Goal: Transaction & Acquisition: Purchase product/service

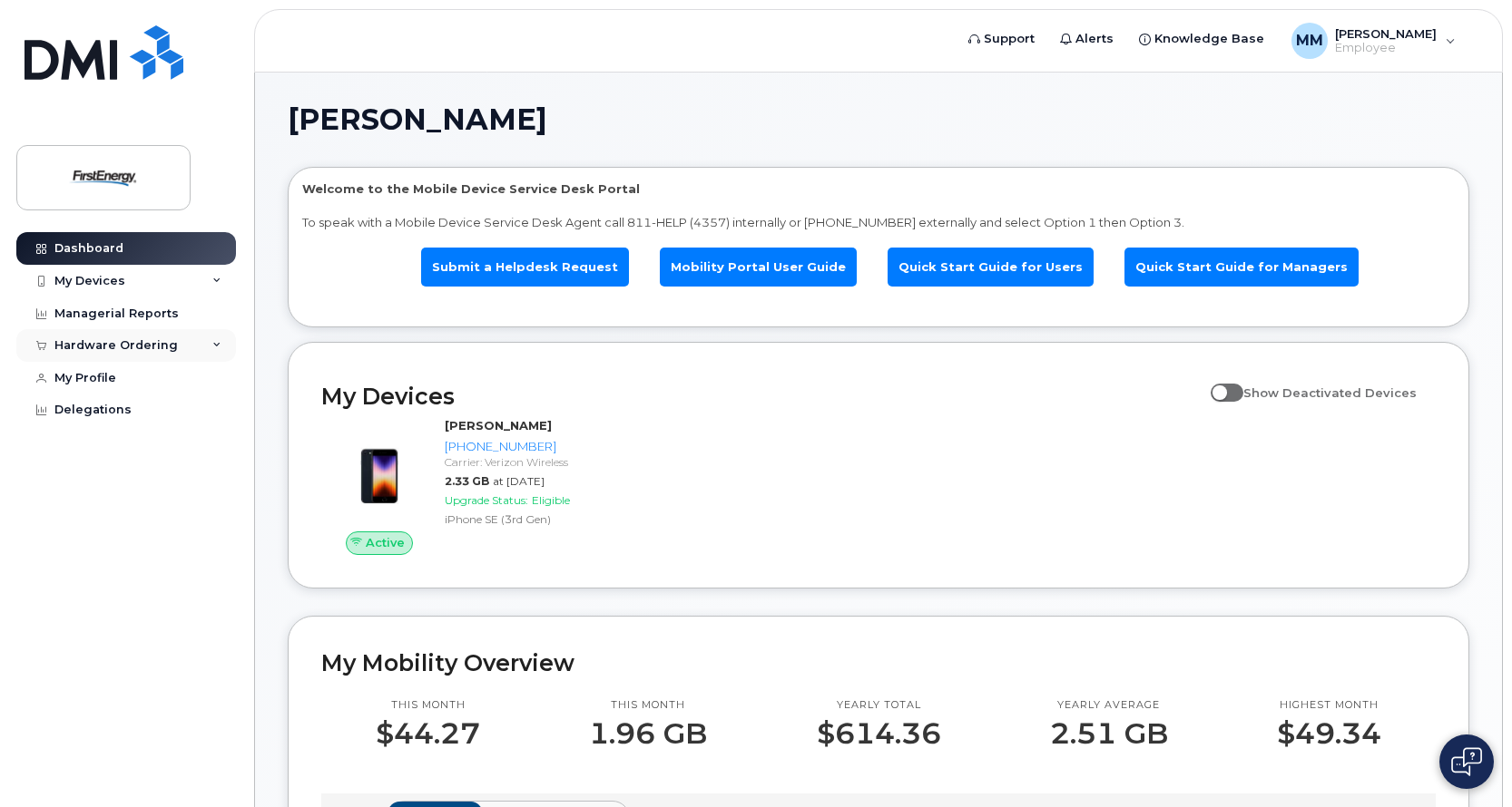
click at [217, 343] on icon at bounding box center [217, 345] width 9 height 9
click at [98, 379] on div "New Order" at bounding box center [97, 379] width 69 height 16
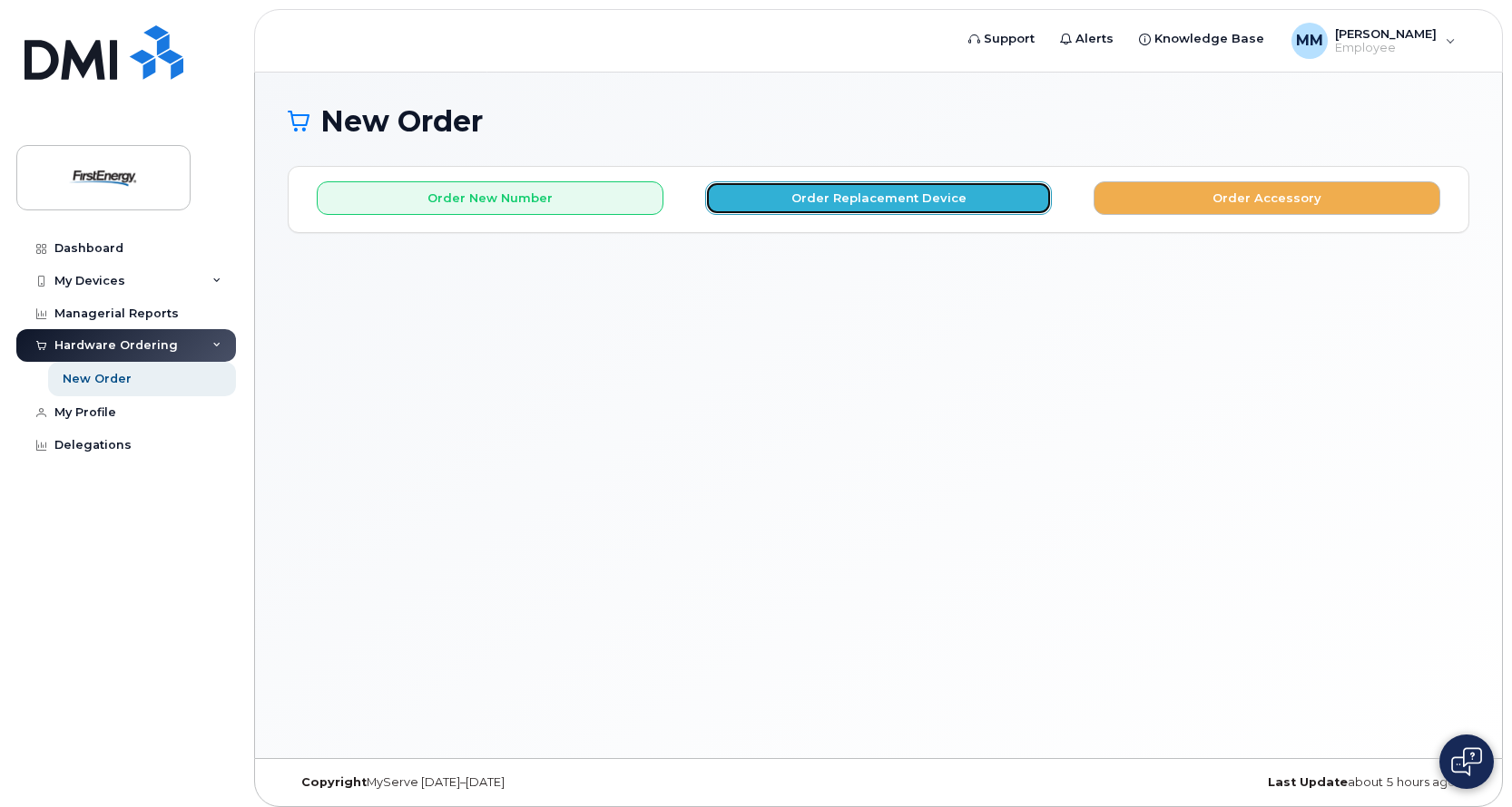
click at [865, 197] on button "Order Replacement Device" at bounding box center [878, 198] width 347 height 34
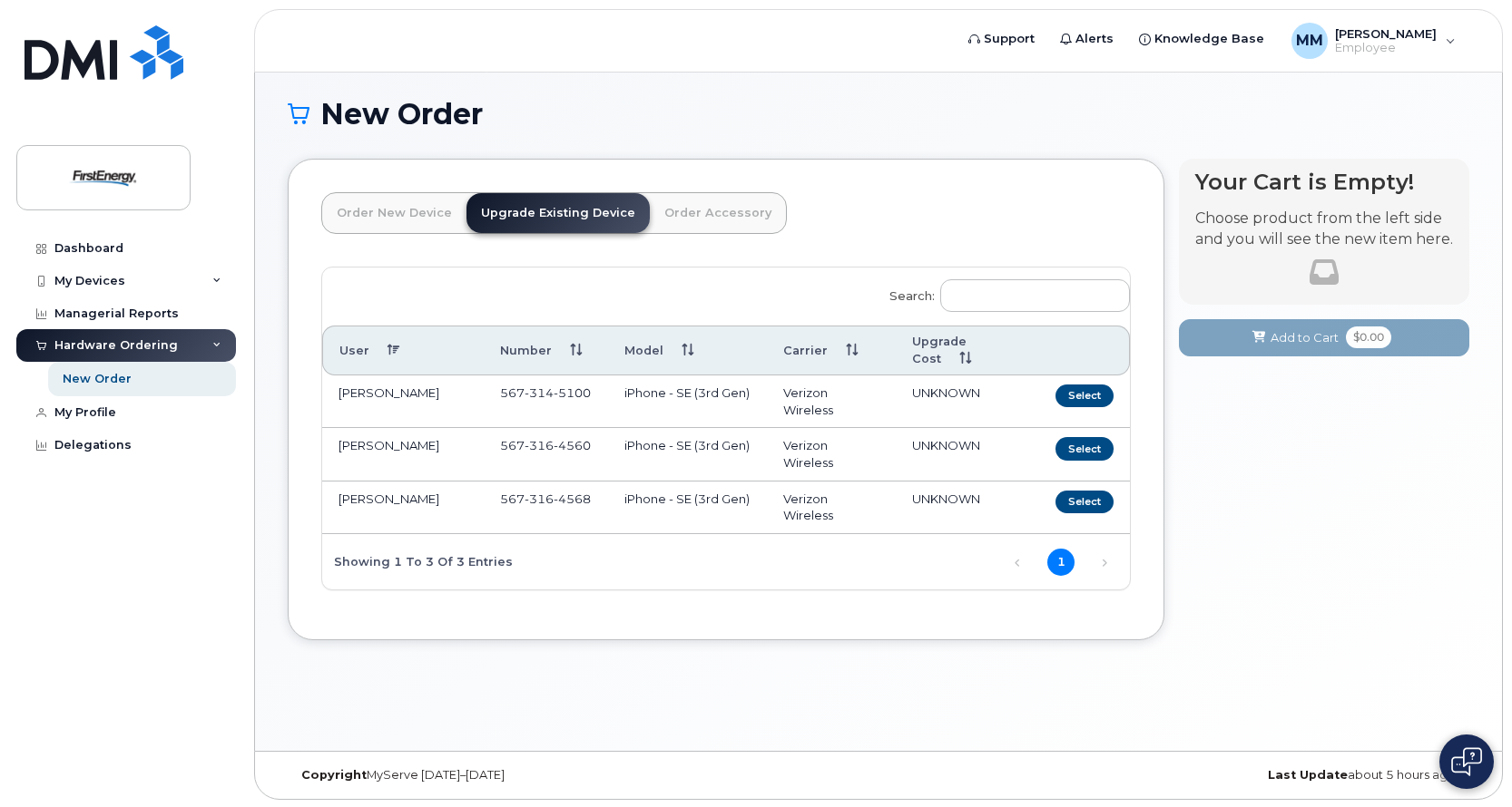
scroll to position [9, 0]
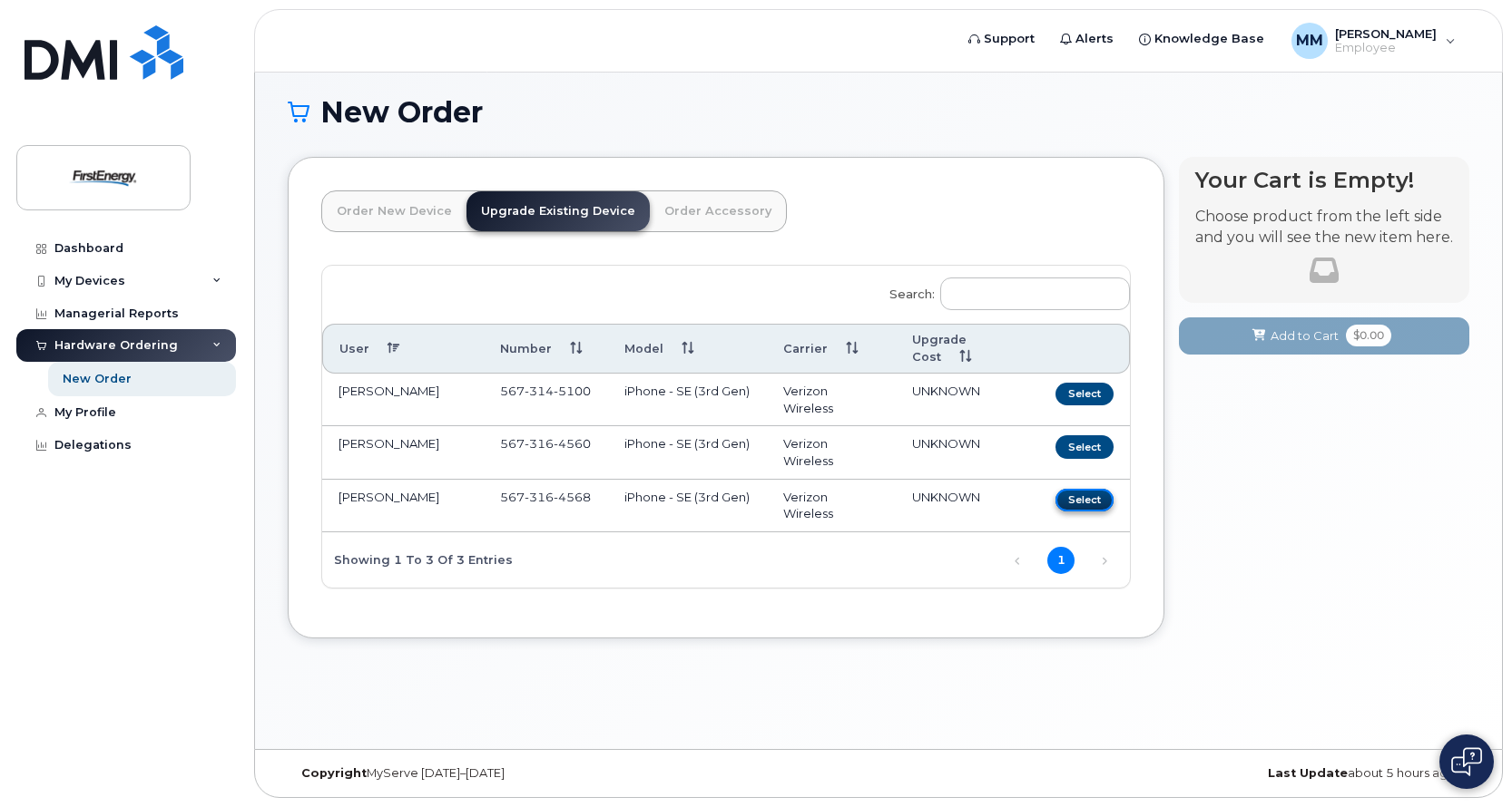
click at [1088, 500] on button "Select" at bounding box center [1085, 500] width 58 height 22
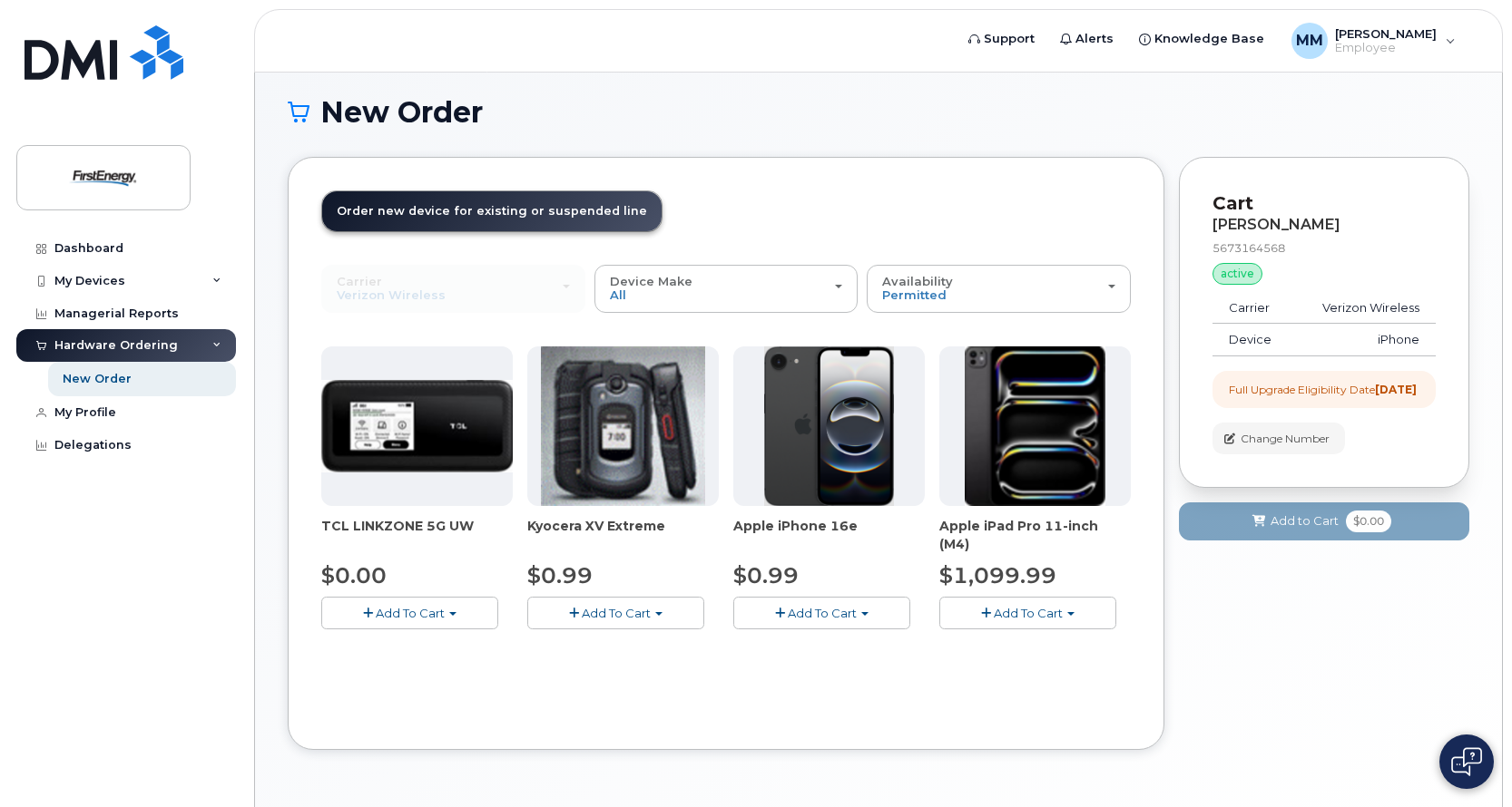
click at [866, 609] on button "Add To Cart" at bounding box center [821, 613] width 177 height 32
click at [858, 615] on button "Add To Cart" at bounding box center [821, 613] width 177 height 32
click at [792, 616] on span "Add To Cart" at bounding box center [822, 613] width 69 height 14
click at [849, 459] on img at bounding box center [829, 426] width 131 height 159
click at [835, 426] on img at bounding box center [829, 426] width 131 height 159
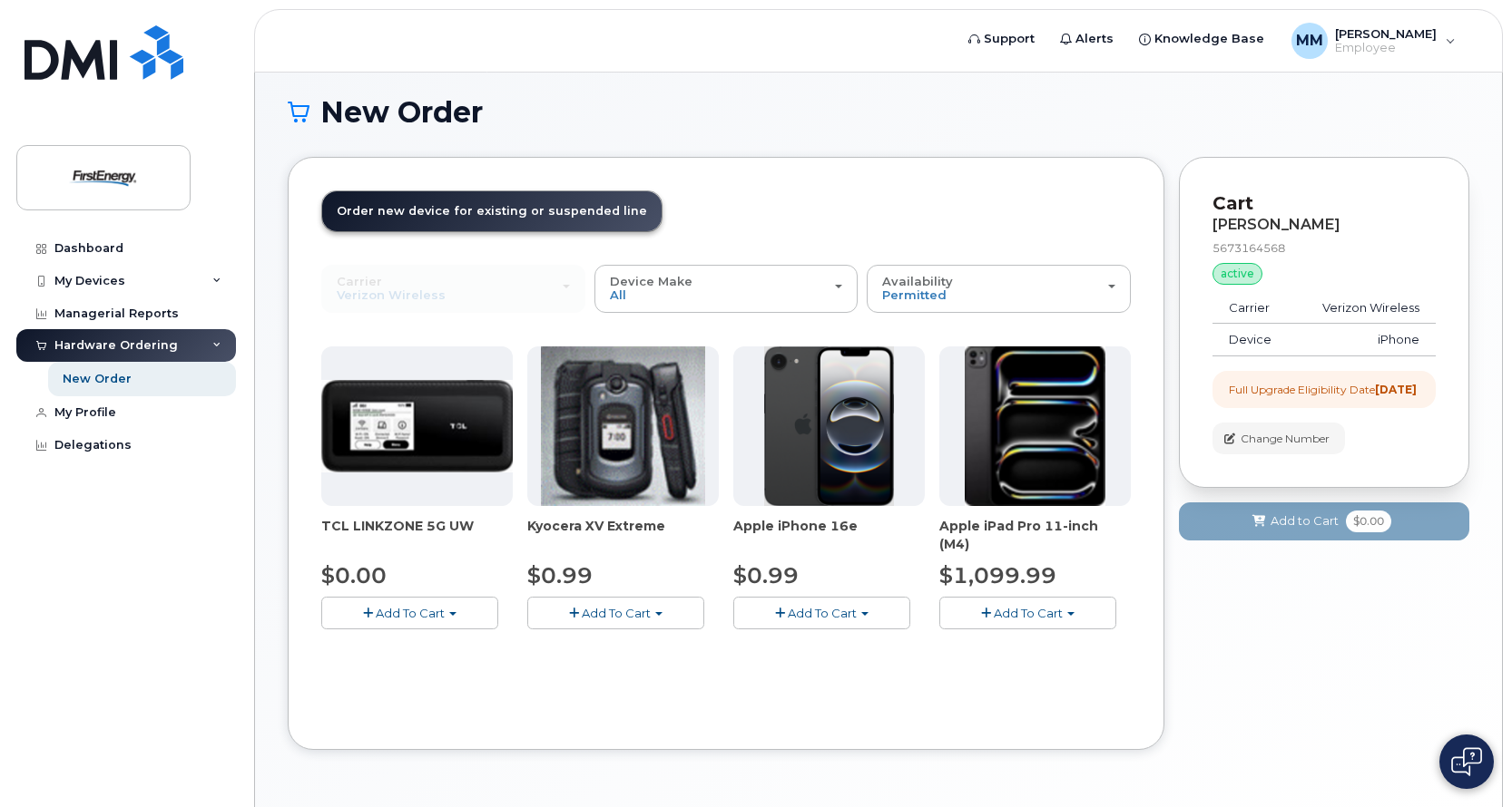
click at [838, 612] on span "Add To Cart" at bounding box center [822, 613] width 69 height 14
click at [832, 648] on link "$0.99 - 2 Year Upgrade" at bounding box center [825, 647] width 175 height 22
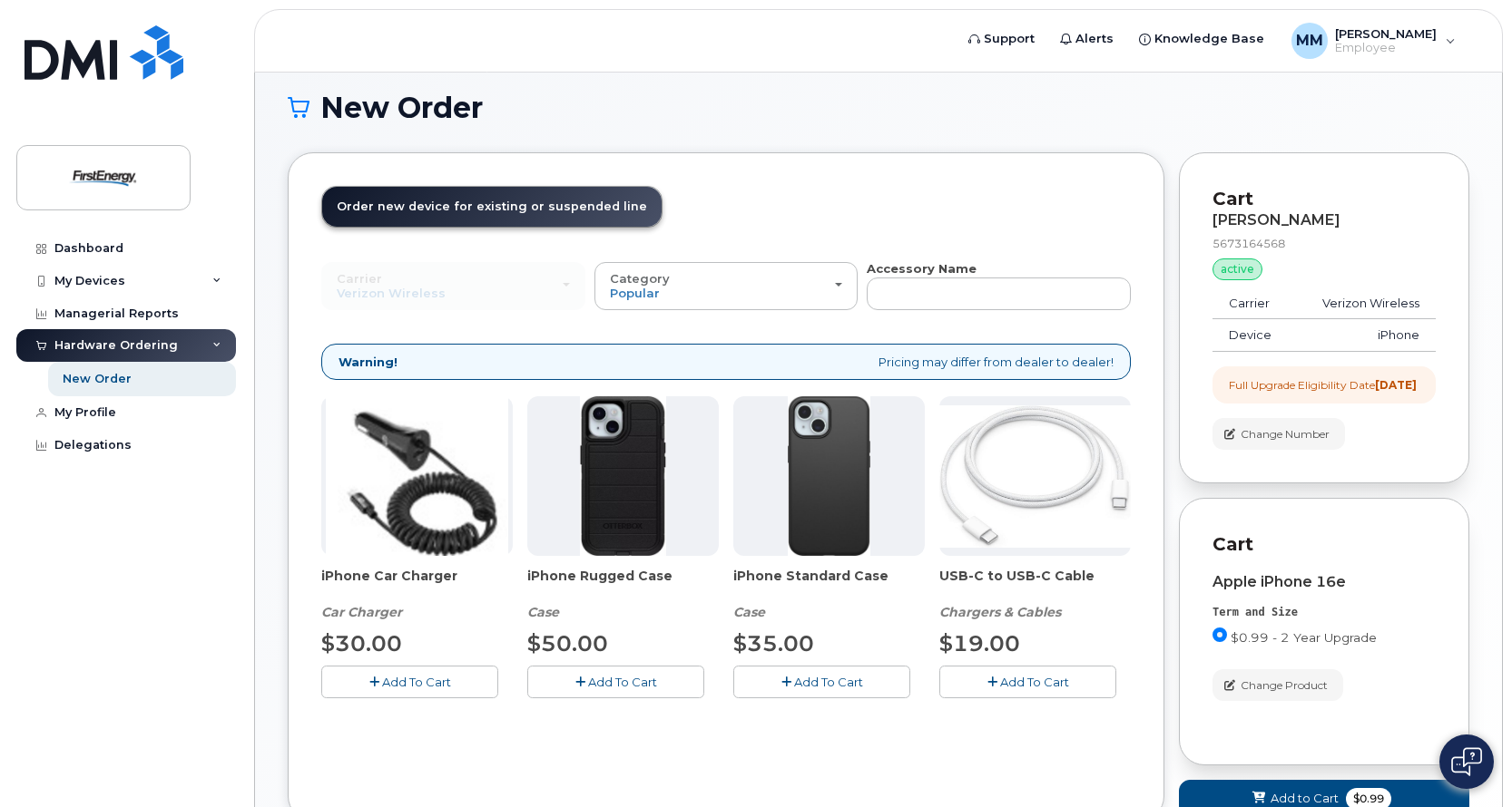
scroll to position [0, 0]
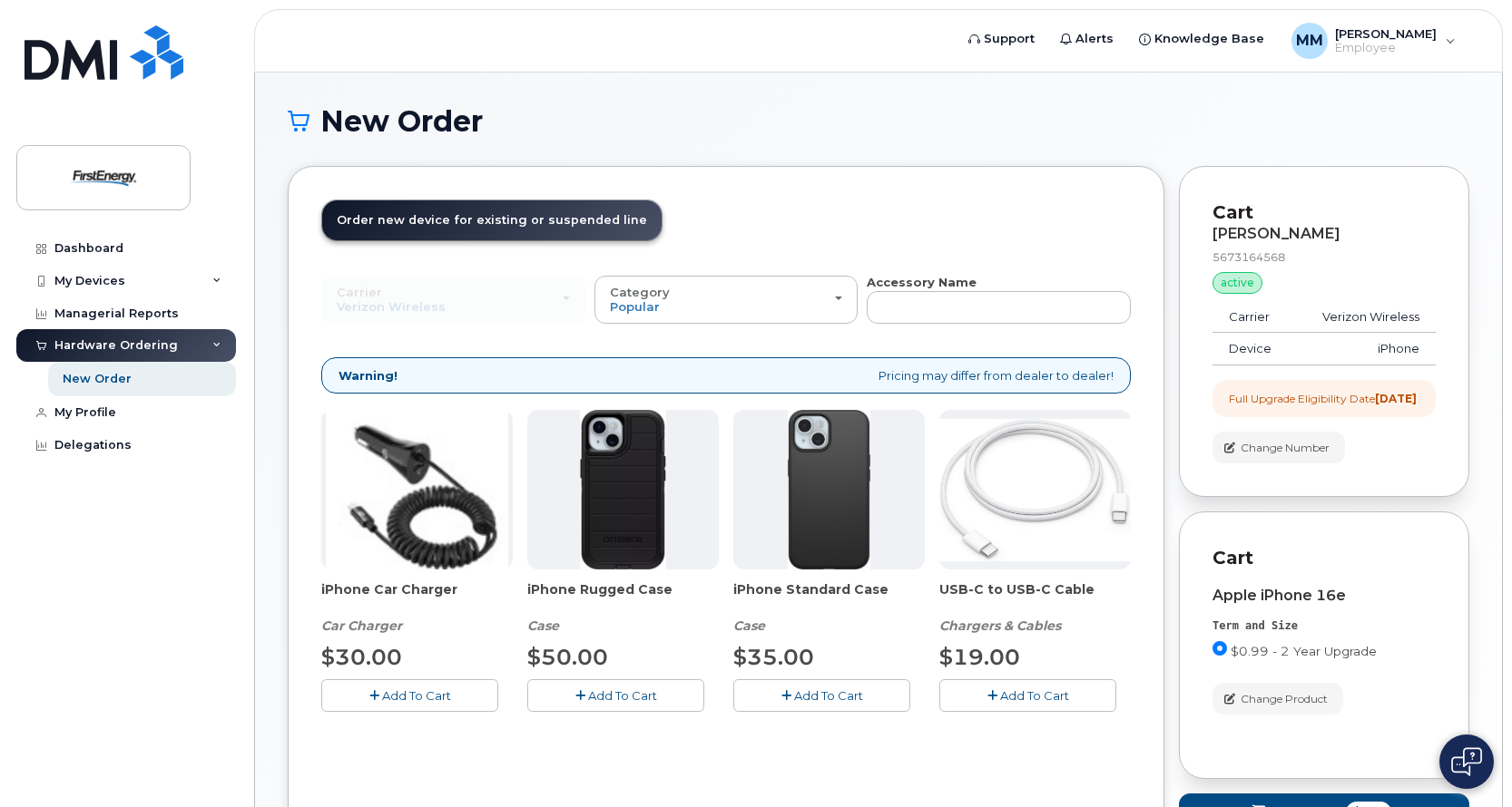
click at [619, 694] on span "Add To Cart" at bounding box center [622, 695] width 69 height 14
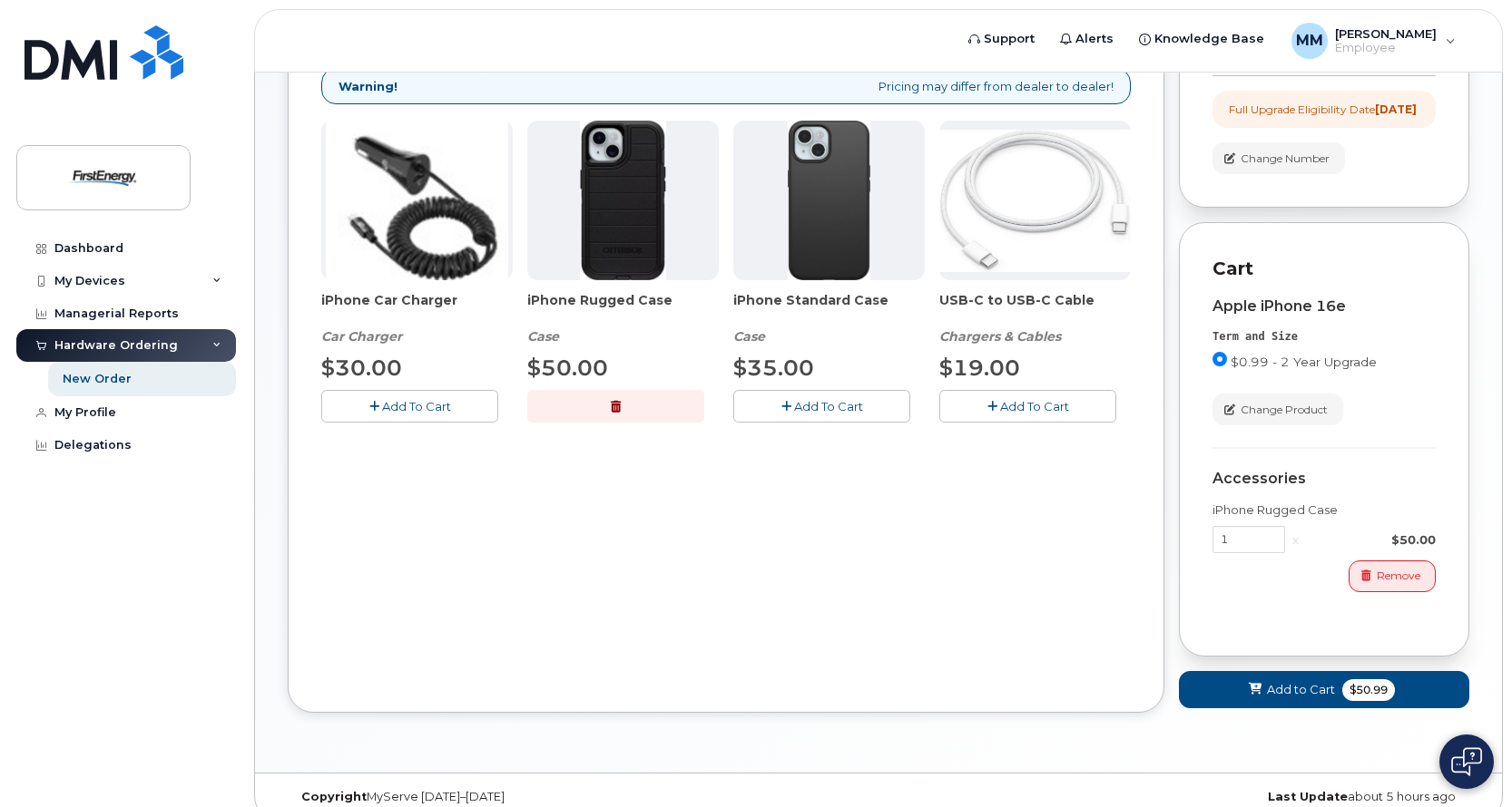
scroll to position [329, 0]
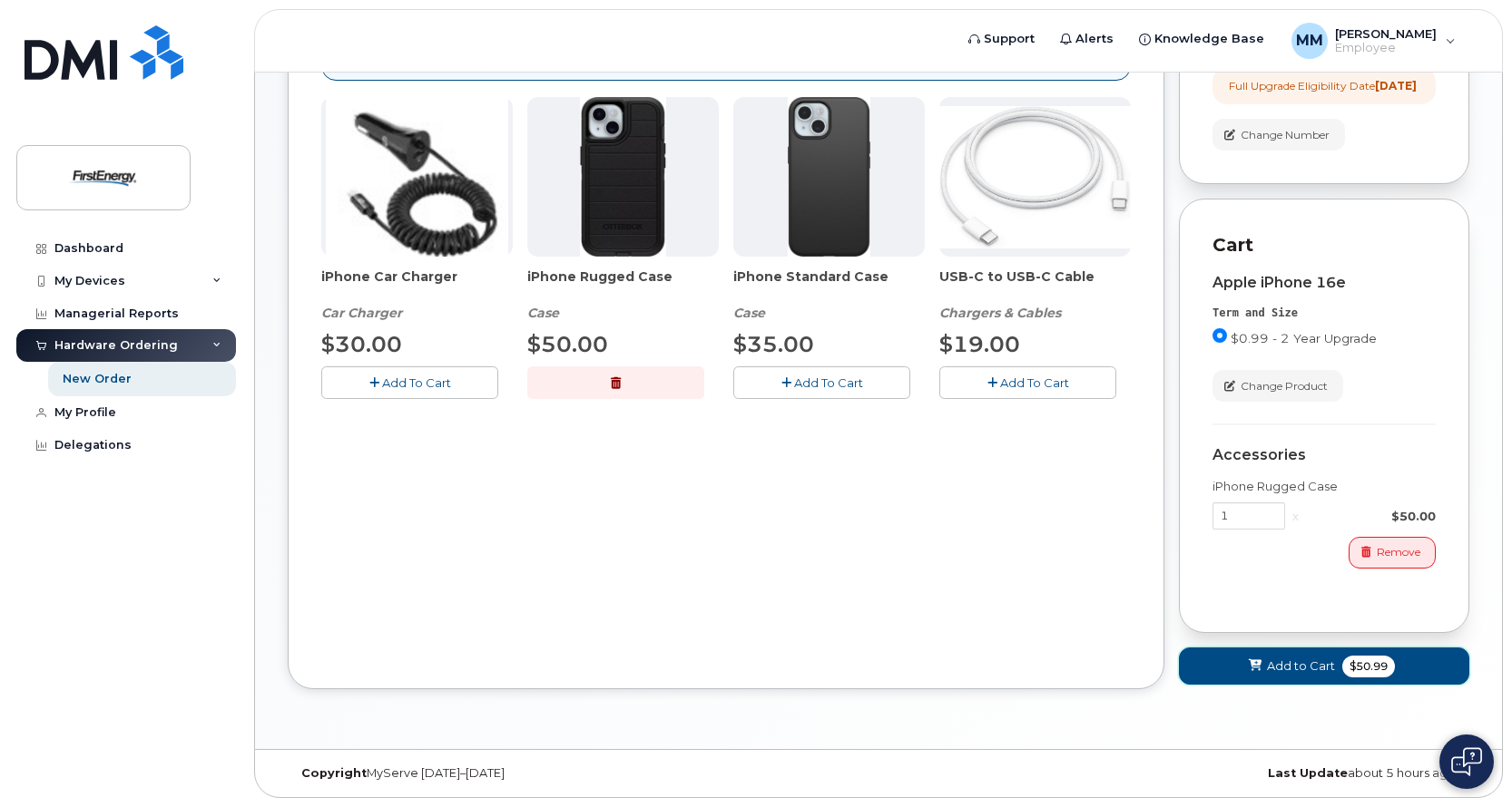
click at [1294, 662] on span "Add to Cart" at bounding box center [1300, 666] width 68 height 17
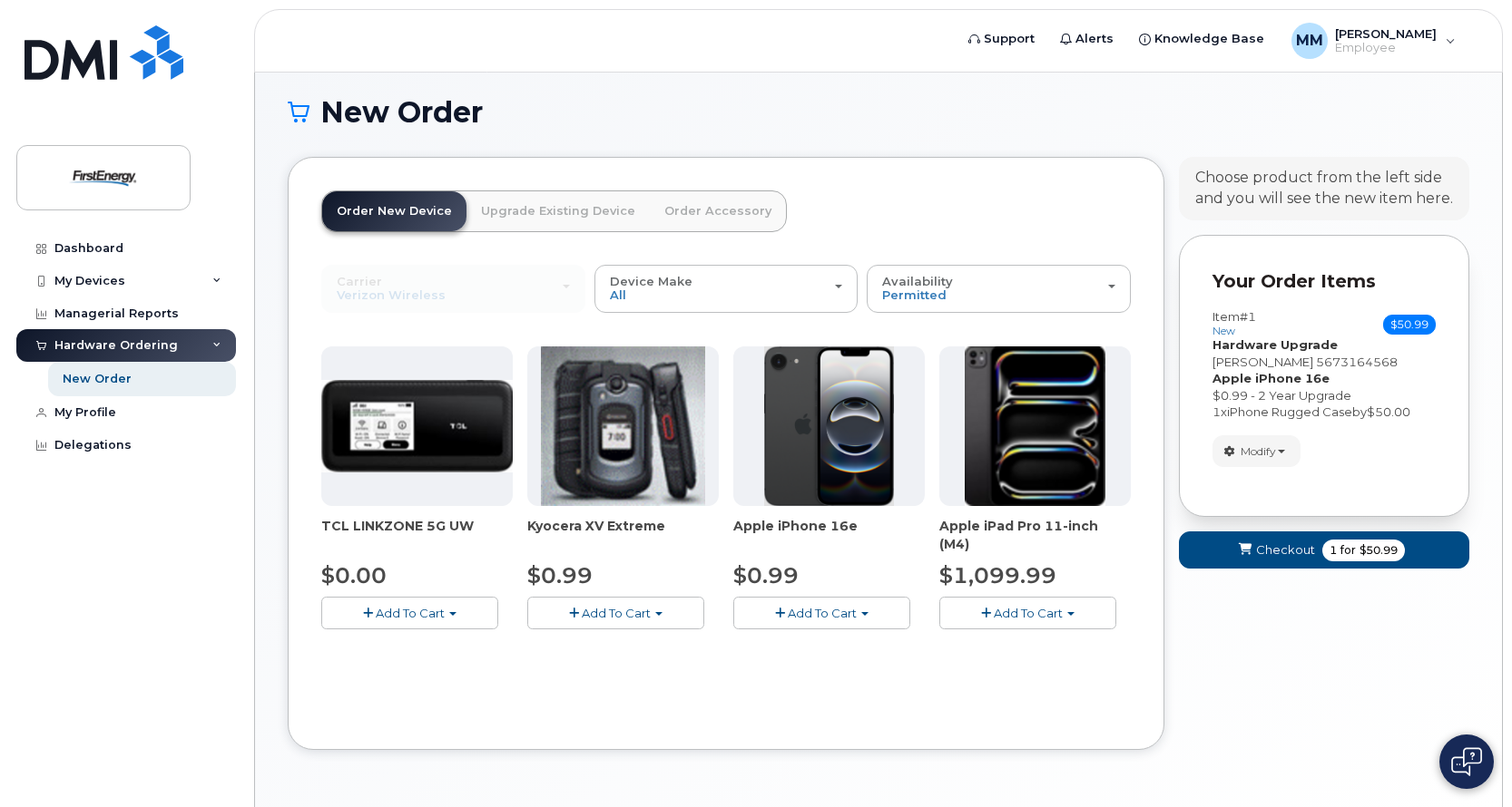
scroll to position [70, 0]
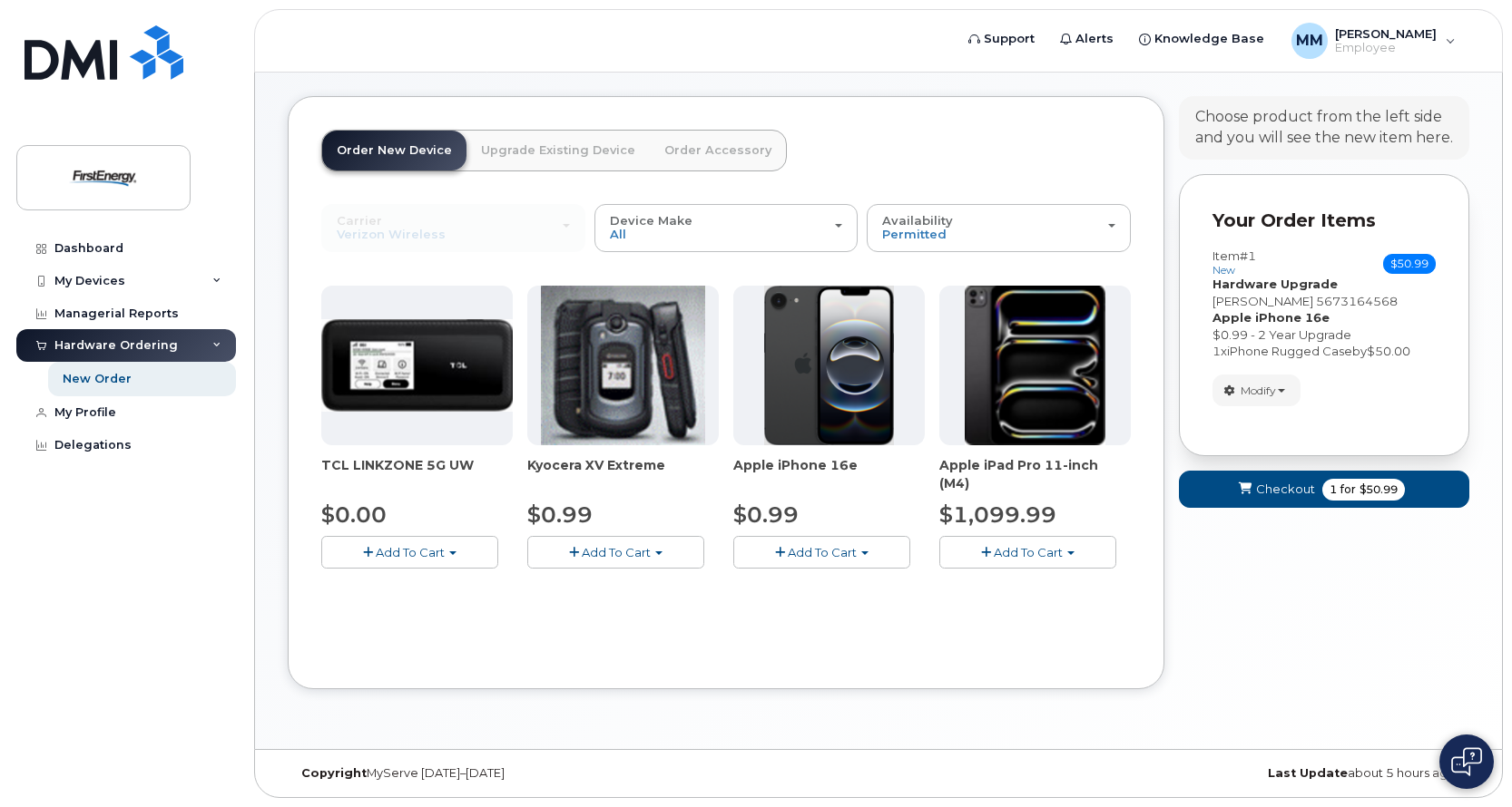
click at [822, 374] on img at bounding box center [829, 365] width 131 height 159
click at [825, 553] on span "Add To Cart" at bounding box center [822, 552] width 69 height 14
click at [1292, 491] on span "Checkout" at bounding box center [1285, 489] width 59 height 17
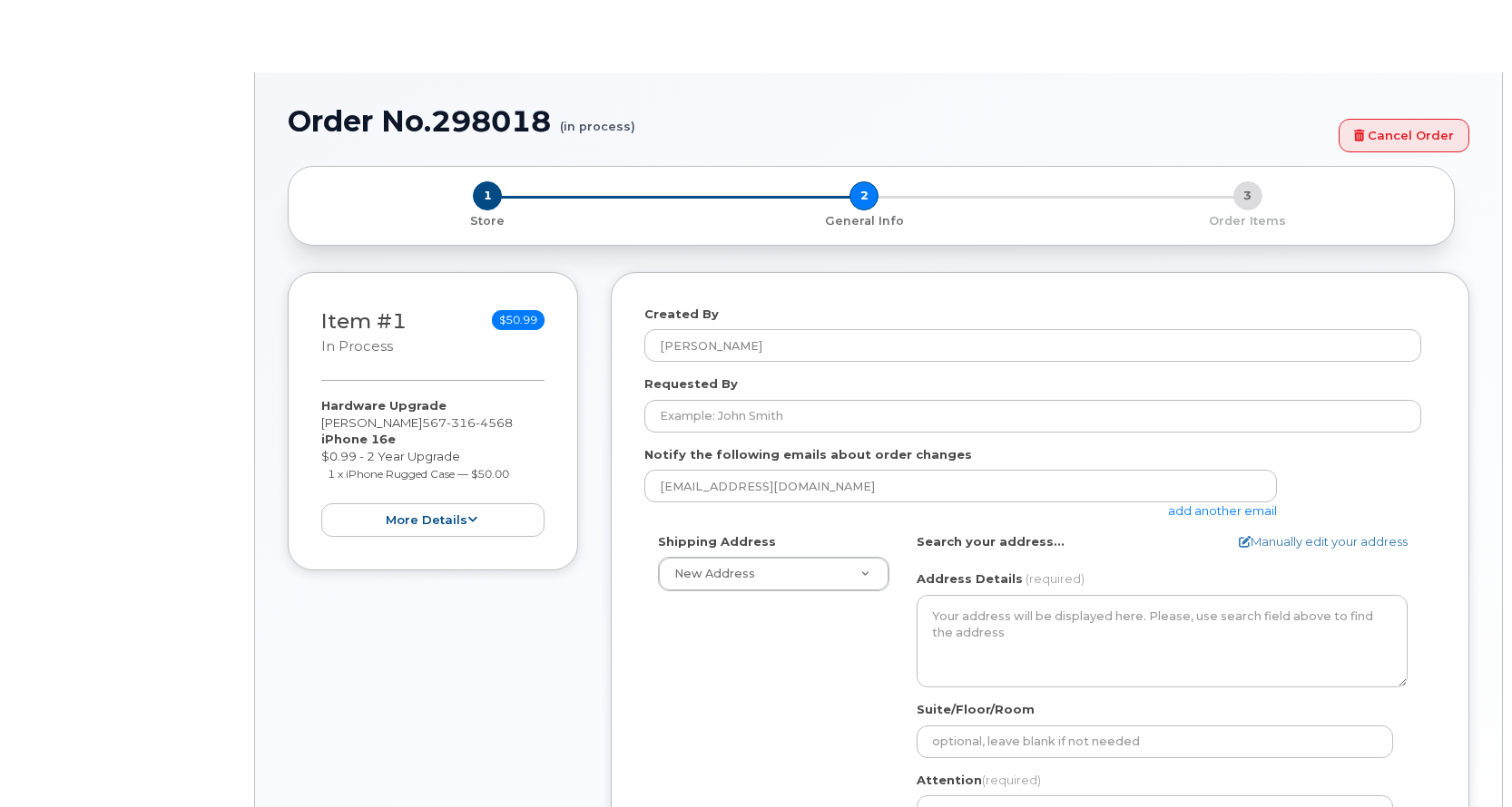
select select
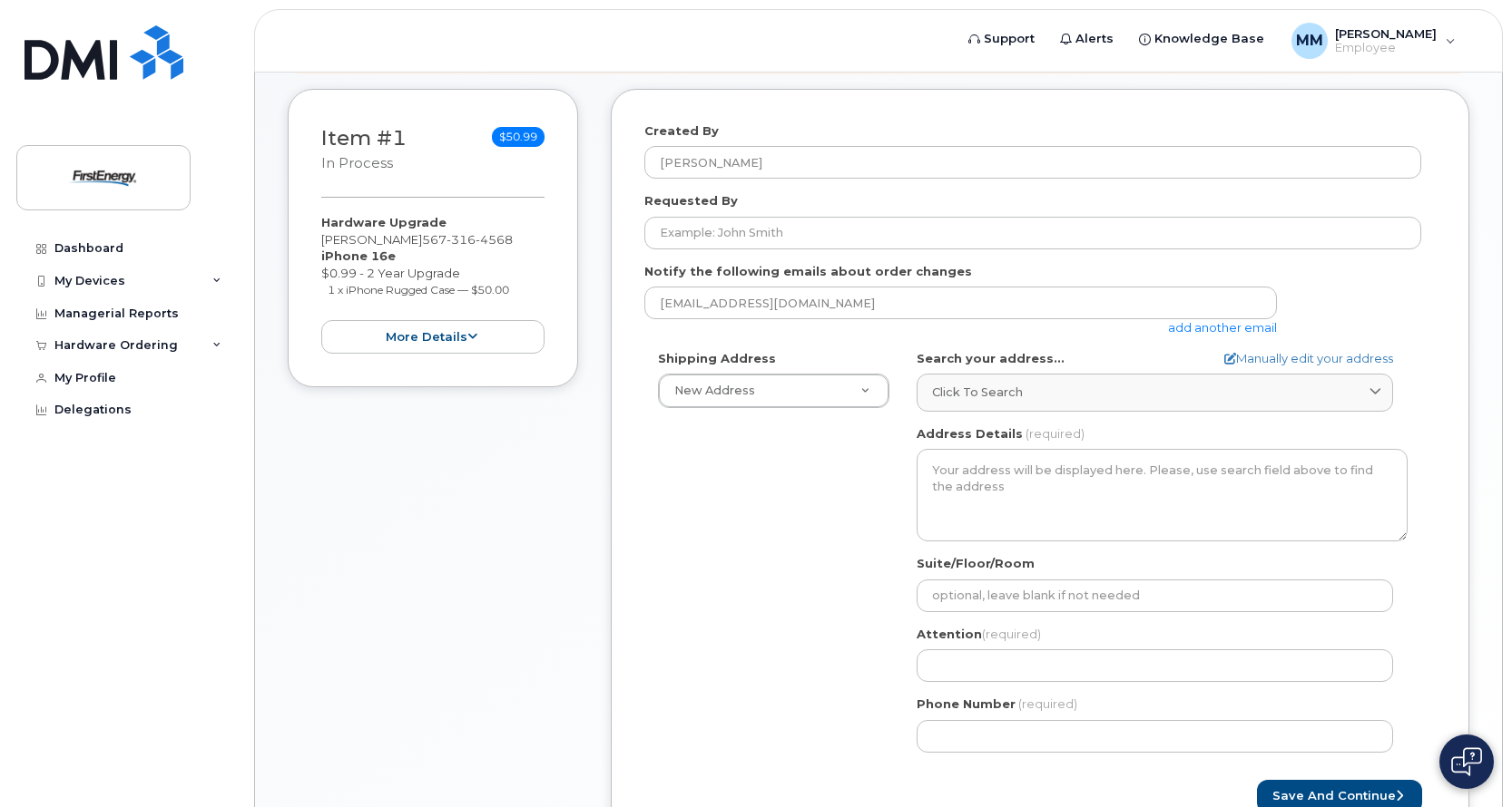
scroll to position [216, 0]
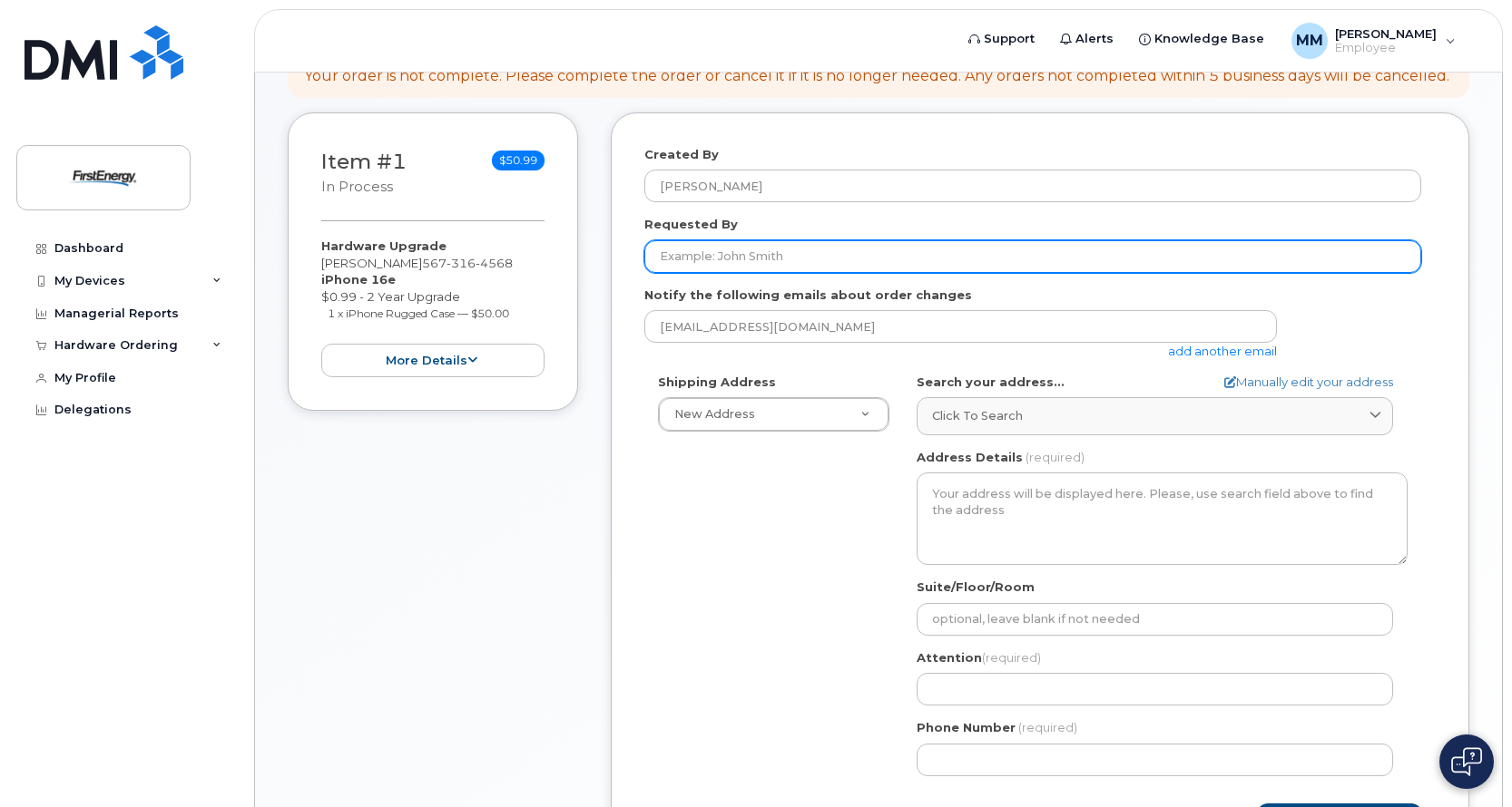
click at [799, 255] on input "Requested By" at bounding box center [1032, 257] width 776 height 33
type input "Matthew Miller"
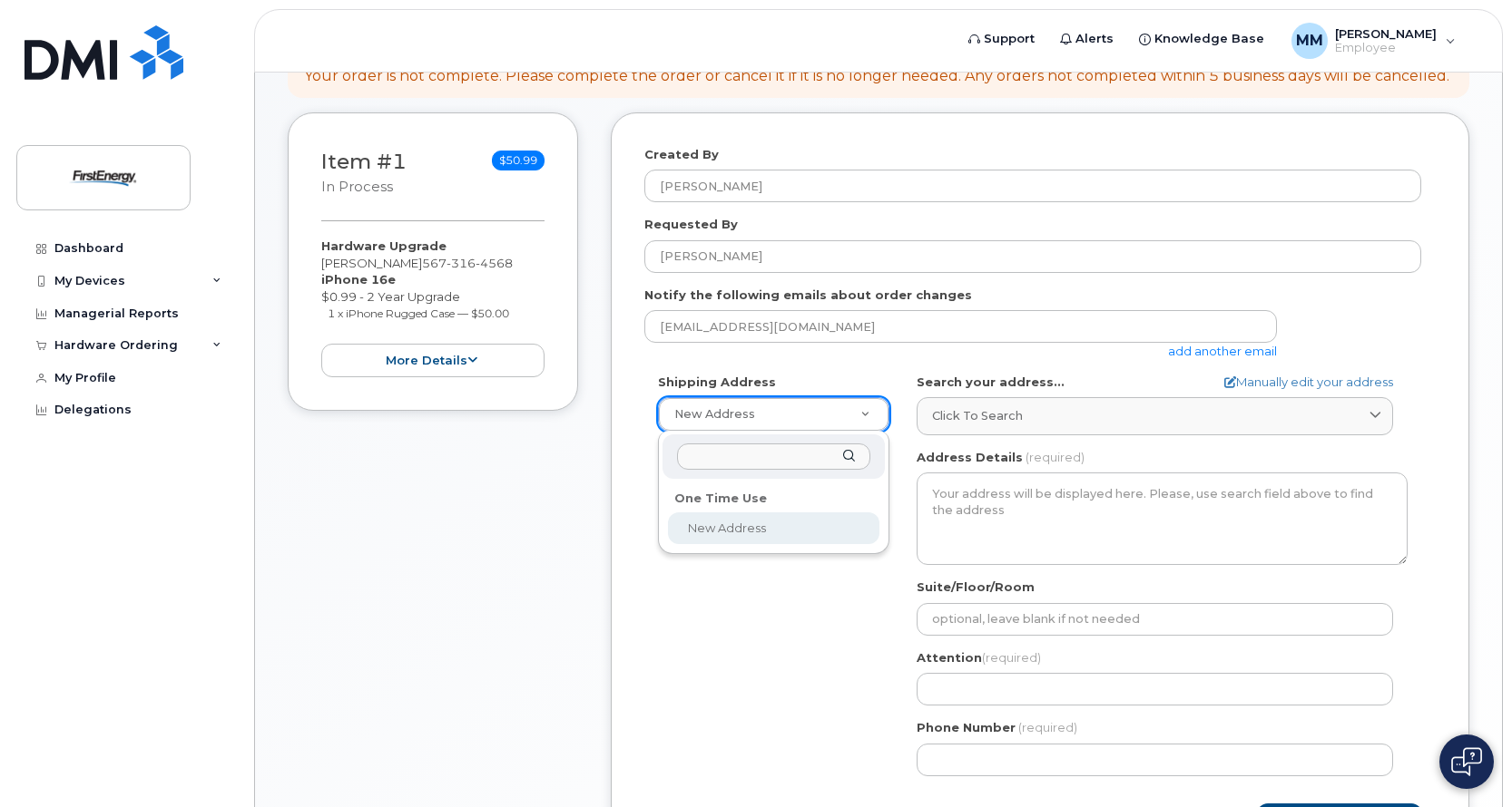
click at [783, 459] on input "text" at bounding box center [773, 456] width 193 height 26
type input "860 N. Cousino Rd. Oregon, OH"
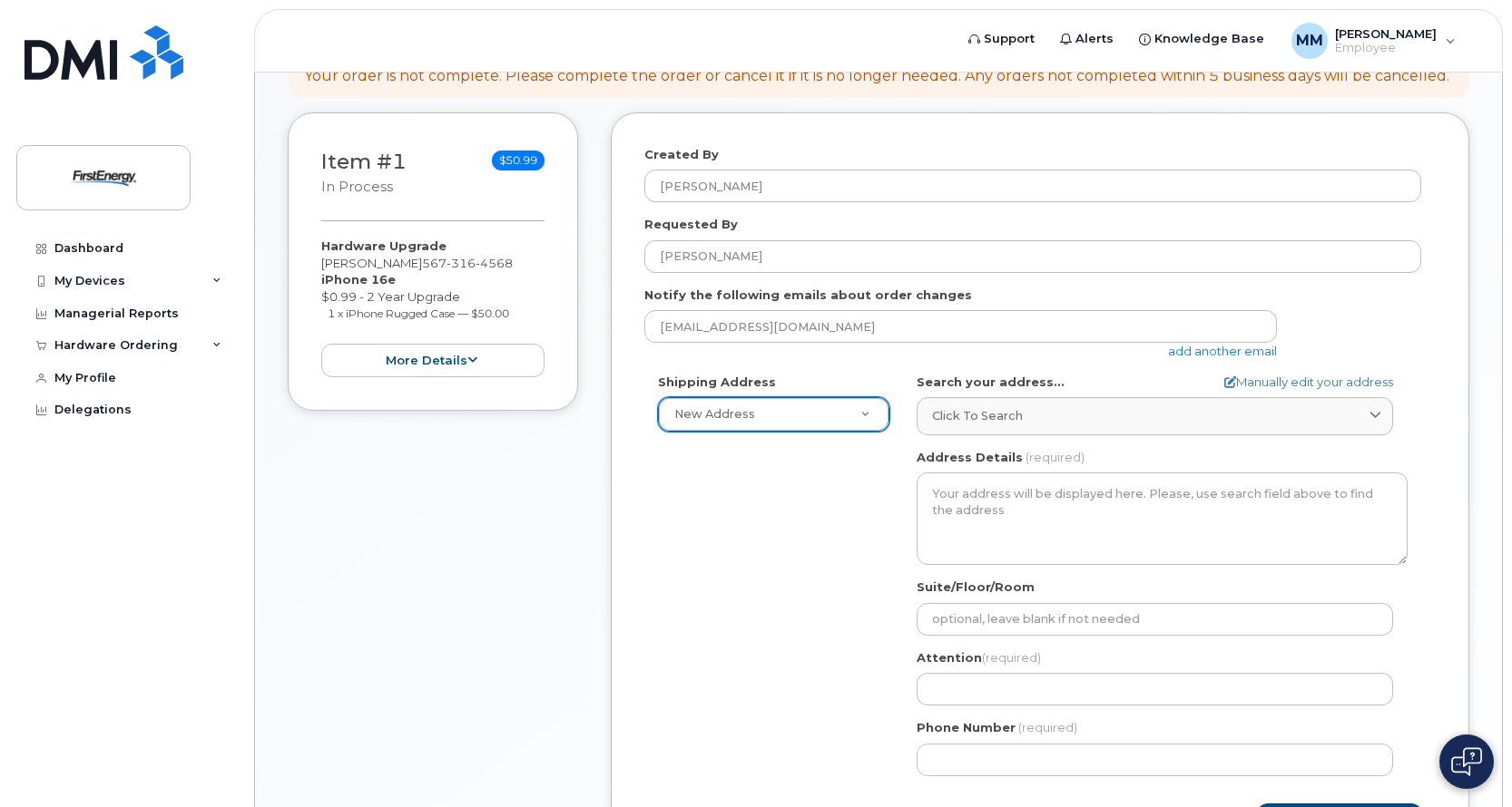
click at [1375, 417] on icon at bounding box center [1375, 417] width 12 height 12
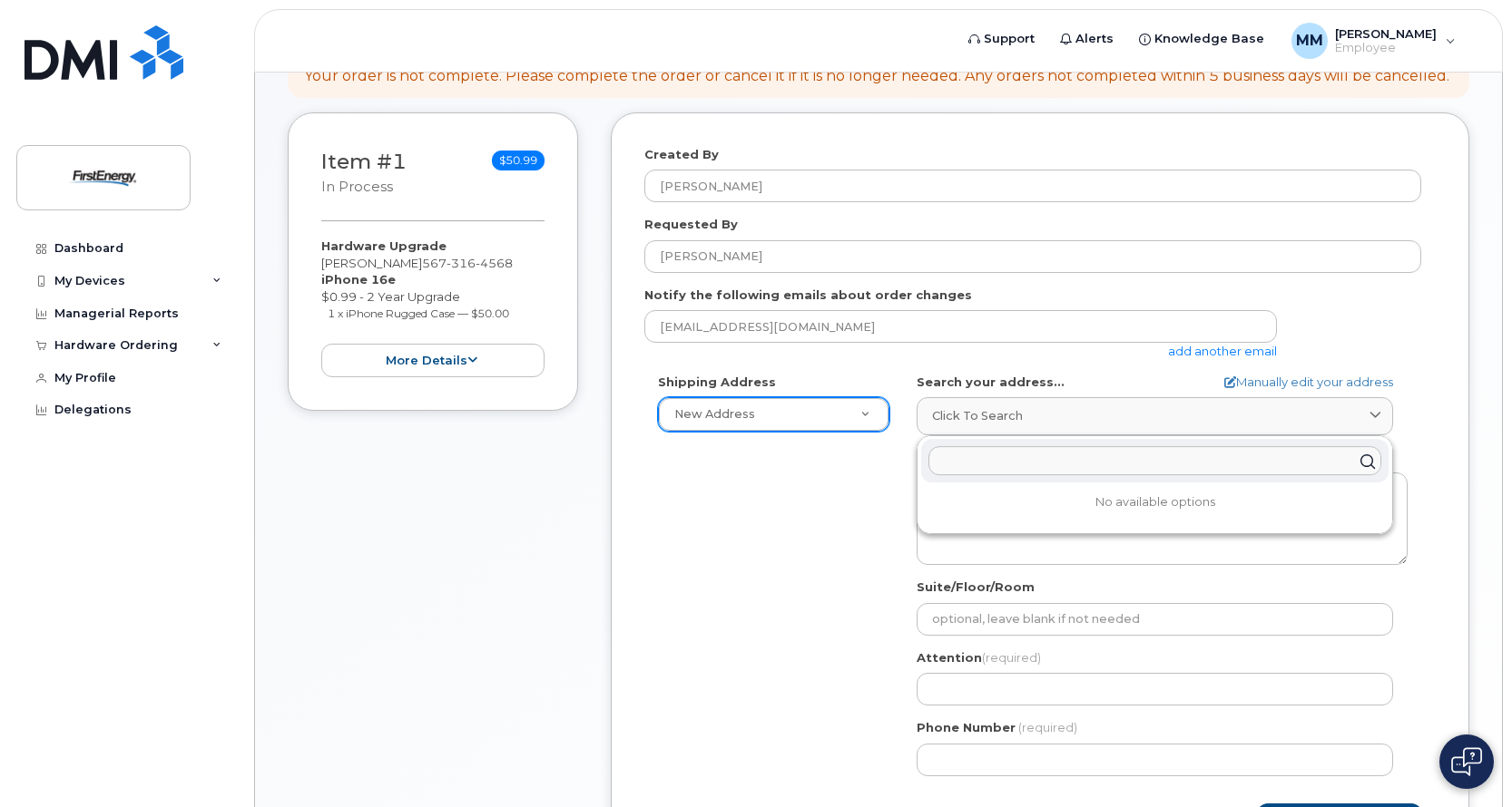
click at [1306, 462] on input "text" at bounding box center [1154, 462] width 452 height 29
type input "860 N. Cousino"
click at [1120, 503] on div "860 N Cousino Rd Oregon OH 43616-5751" at bounding box center [1154, 504] width 467 height 30
select select
type textarea "860 N Cousino Rd OREGON OH 43616-5751 UNITED STATES"
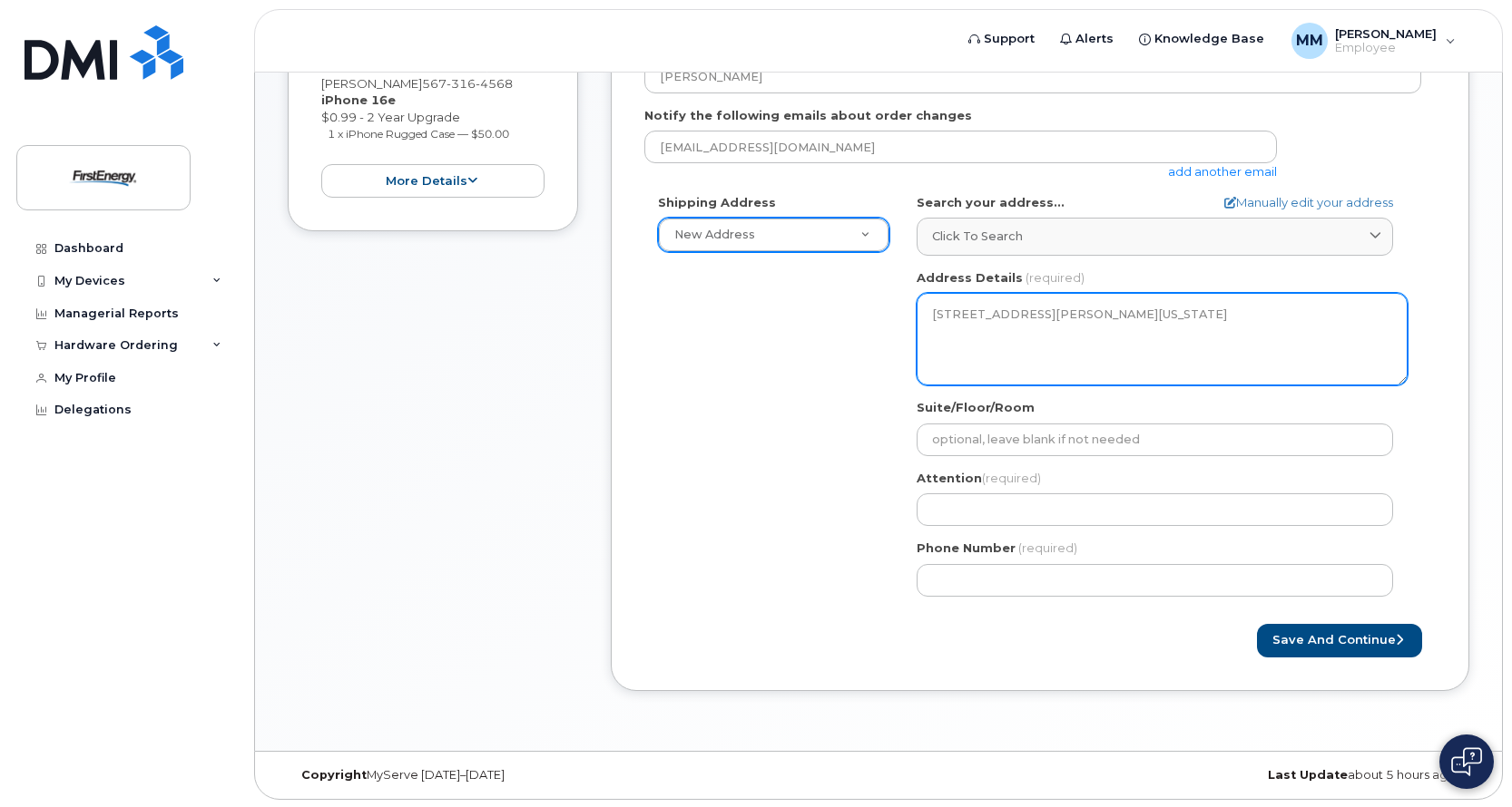
scroll to position [398, 0]
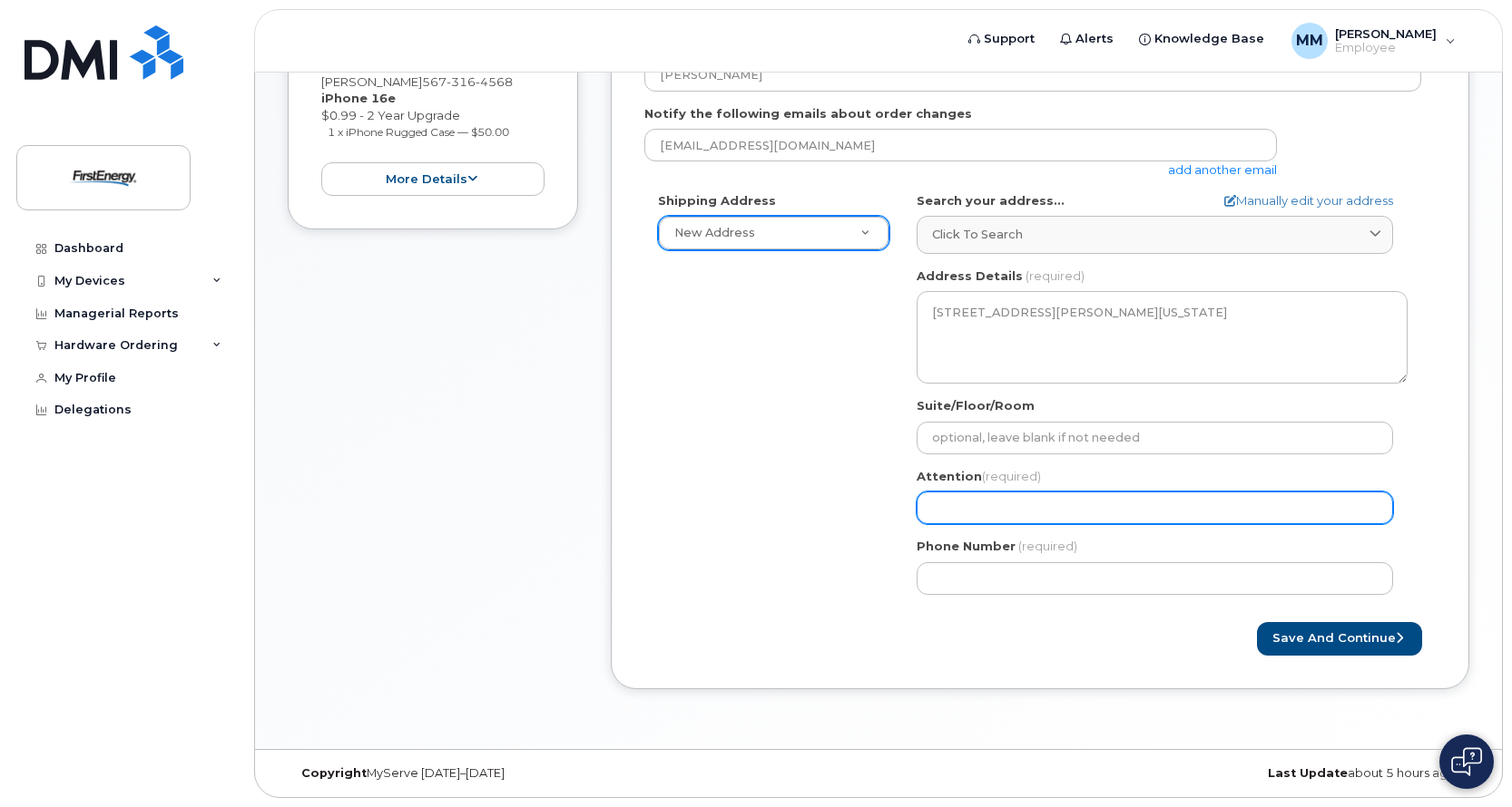
click at [1147, 513] on input "Attention (required)" at bounding box center [1154, 508] width 477 height 33
select select
type input "M"
select select
type input "Ma"
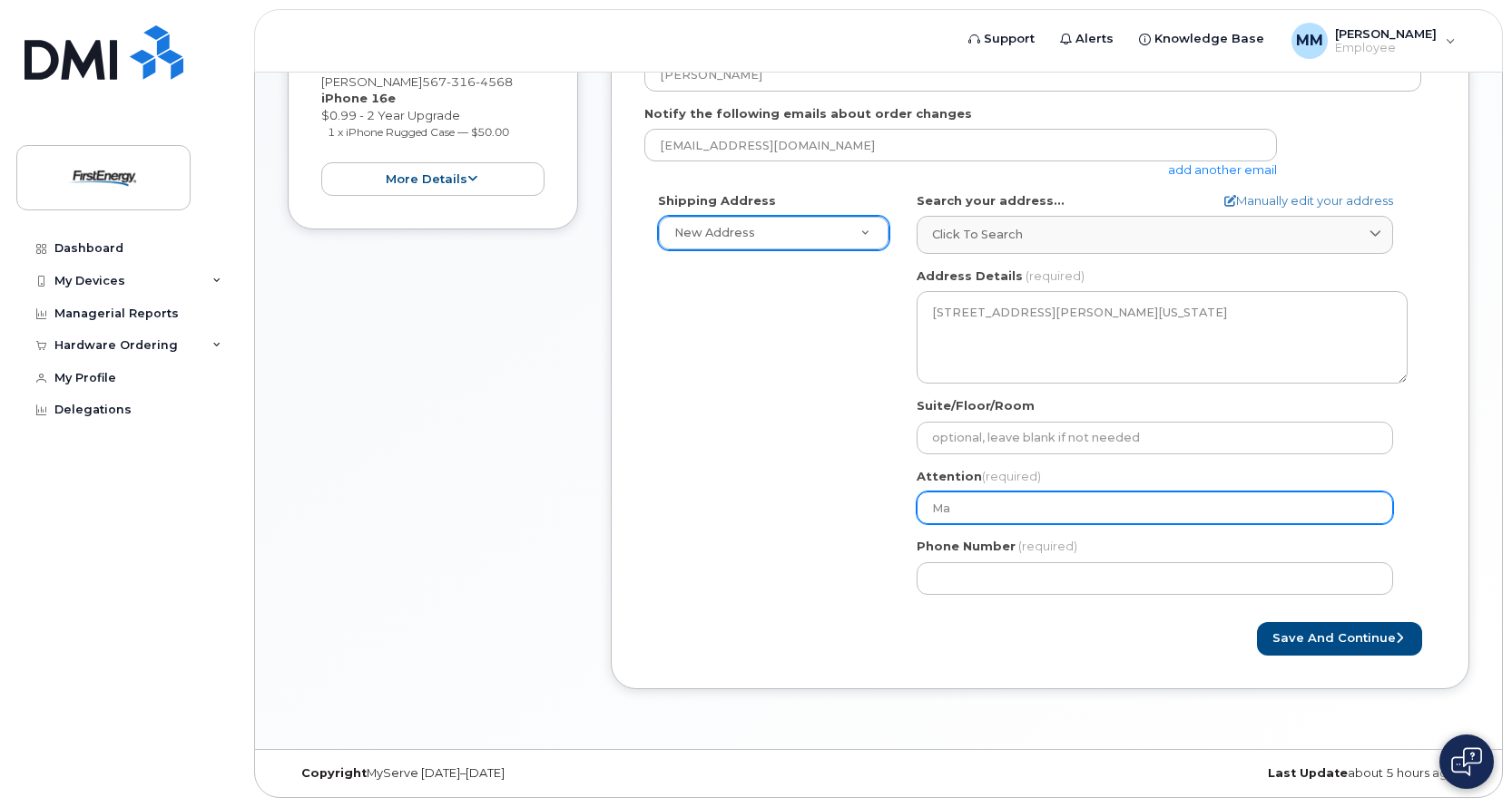
select select
type input "Mat"
select select
type input "Matt"
select select
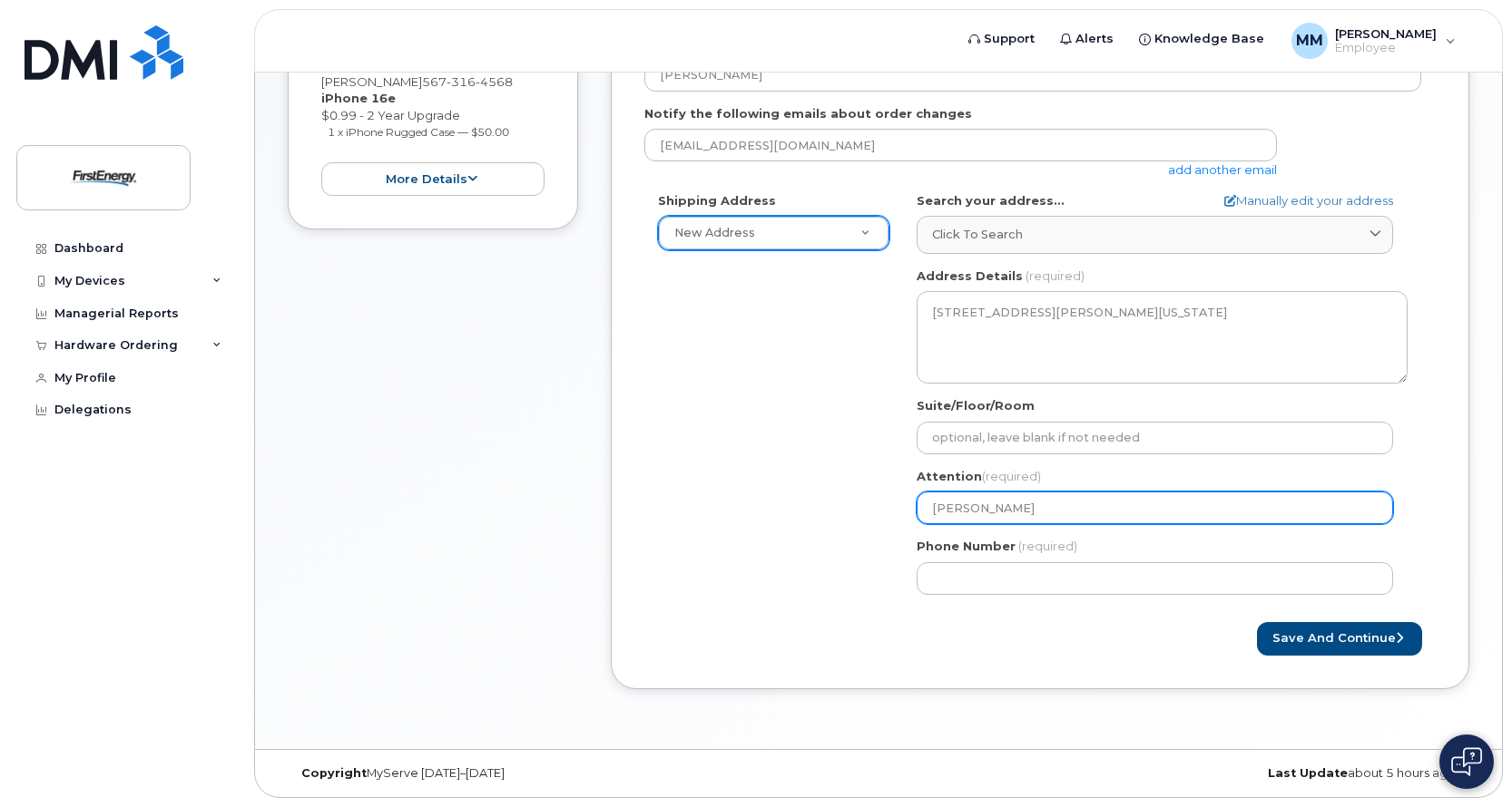
type input "Matth"
select select
type input "Matthe"
select select
type input "Matthew"
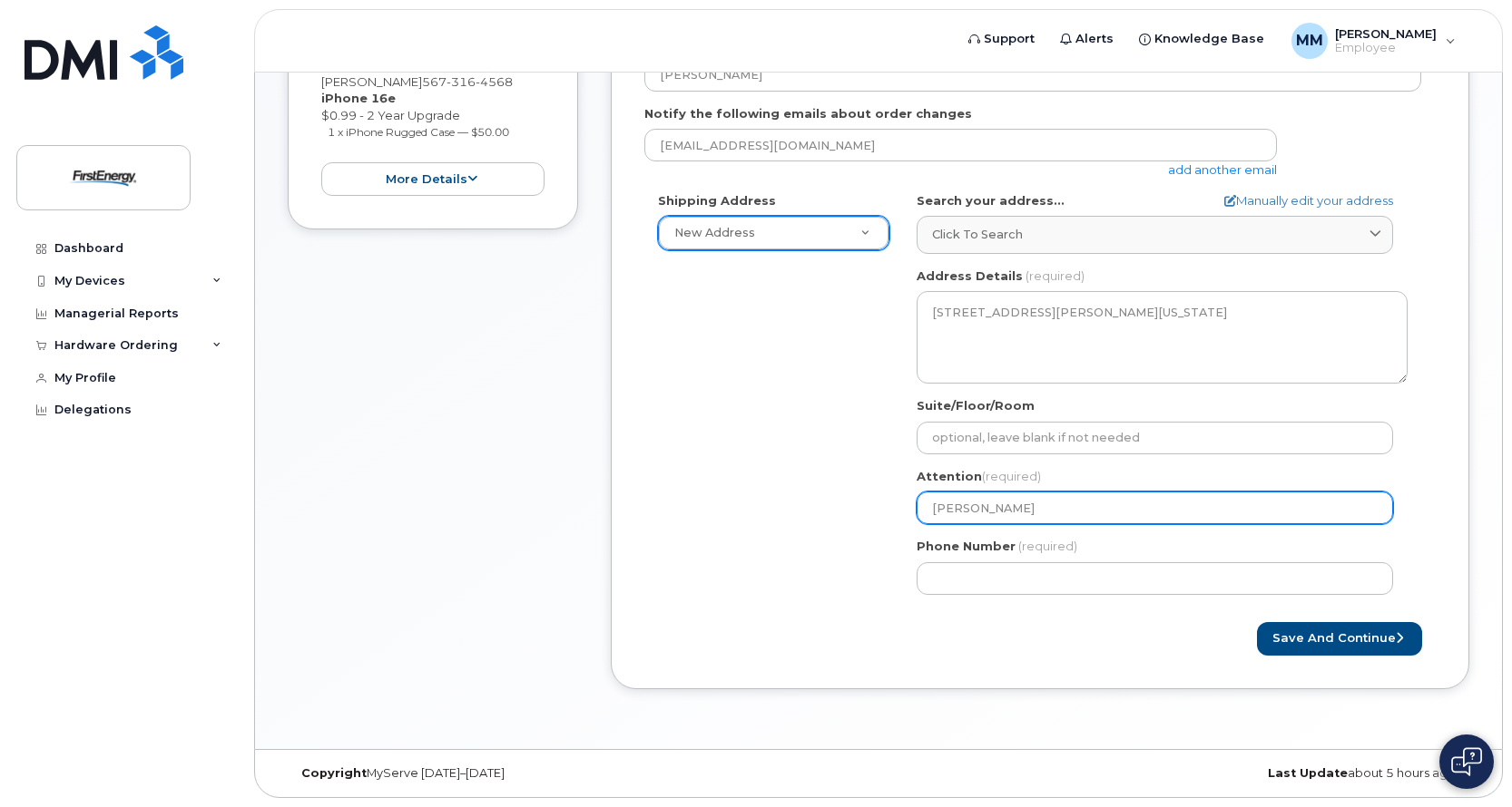
select select
type input "Matthew M"
select select
type input "Matthew Mi"
select select
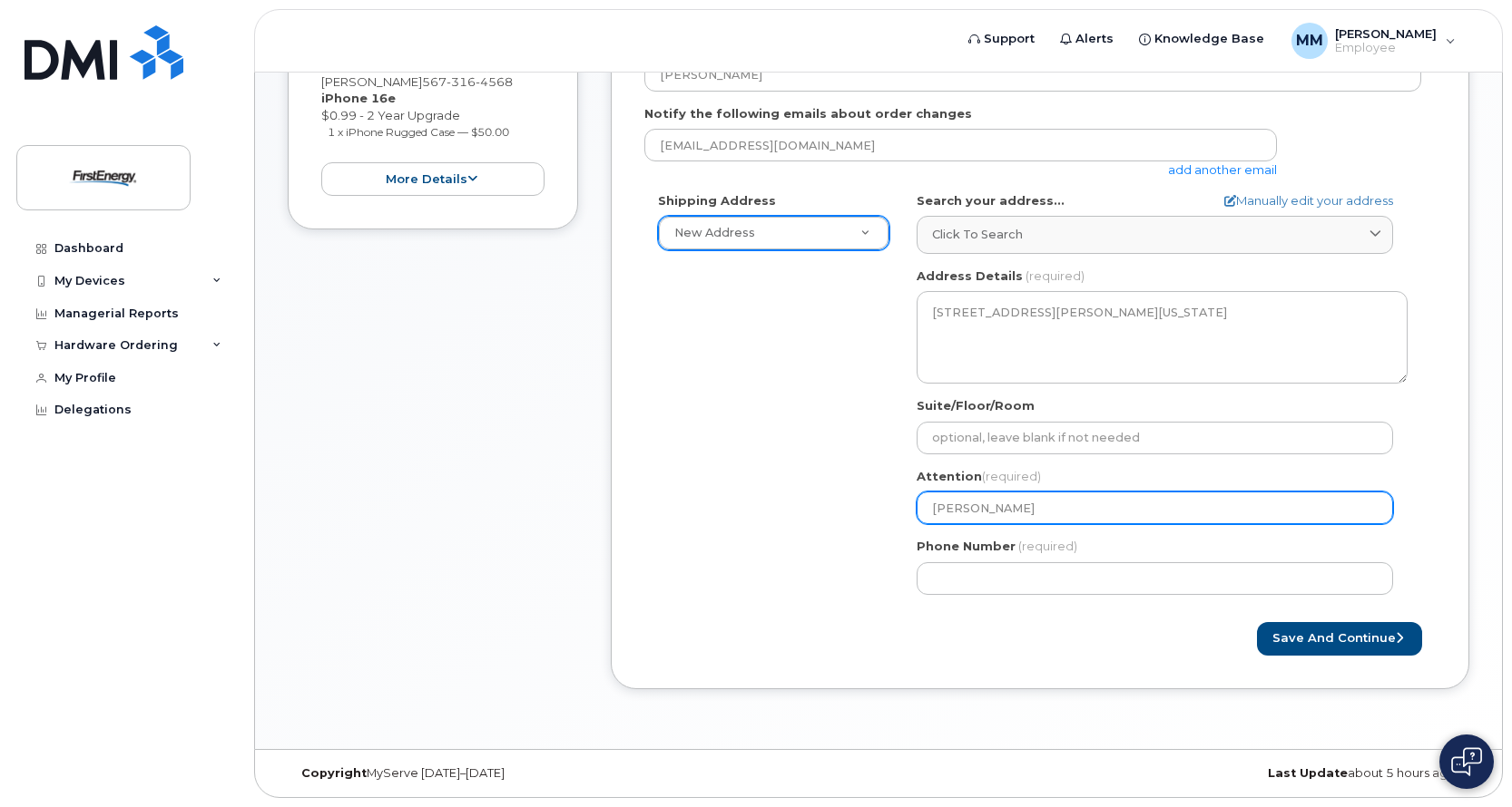
type input "Matthew Mil"
select select
type input "Matthew Mill"
select select
type input "Matthew Mille"
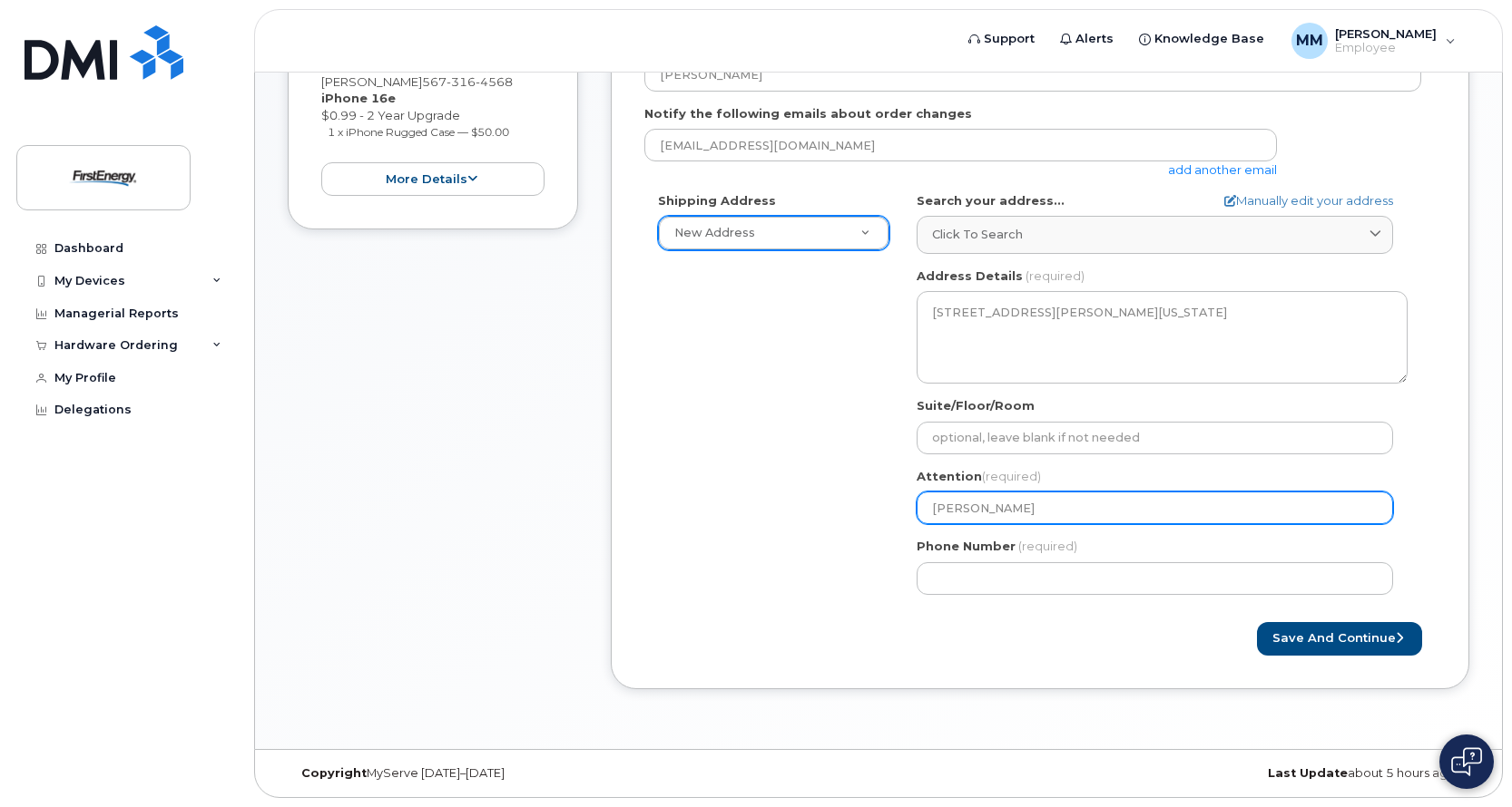
select select
type input "[PERSON_NAME]"
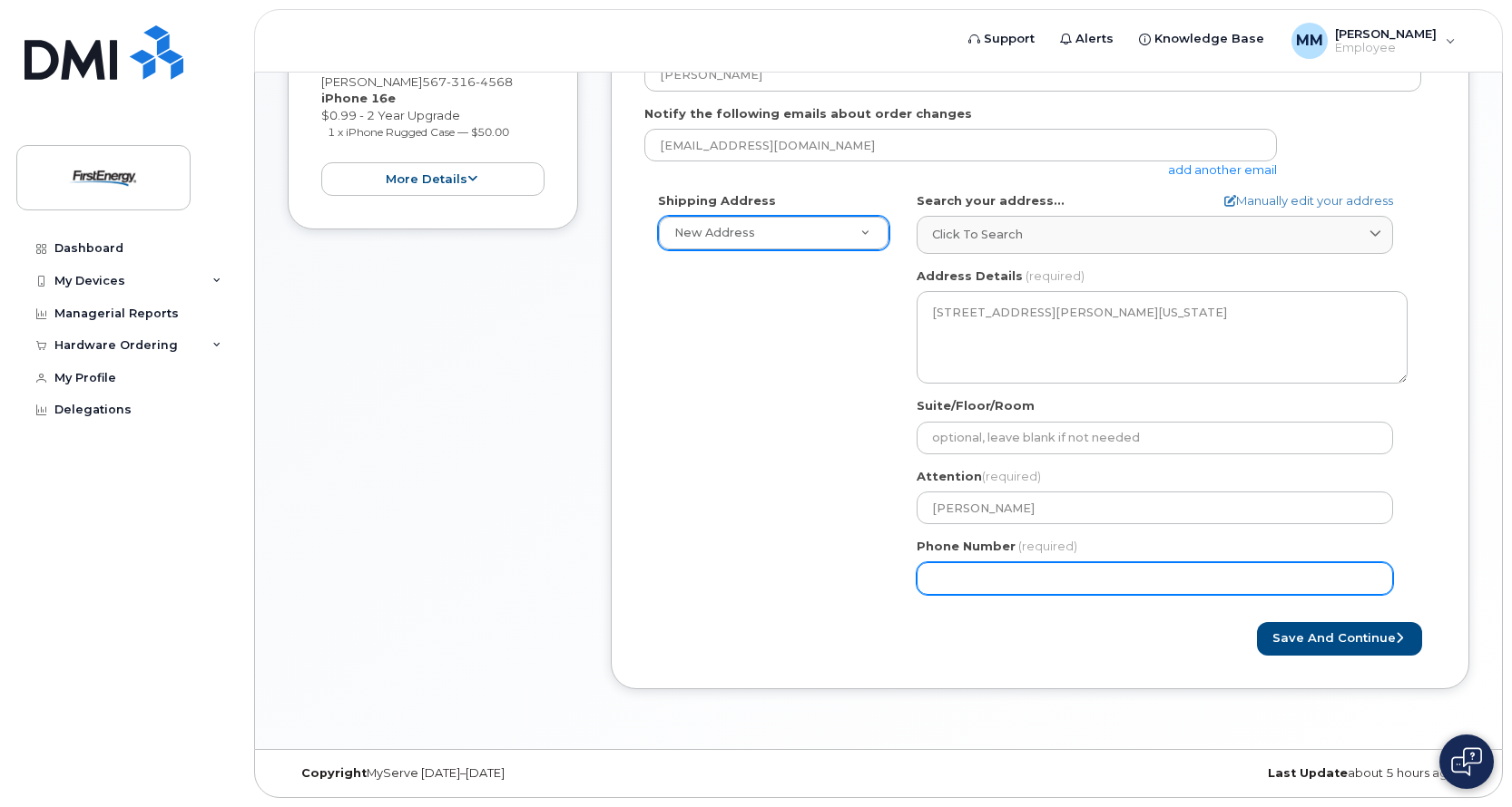
click at [1089, 573] on input "Phone Number" at bounding box center [1154, 579] width 477 height 33
type input "5673164568"
select select
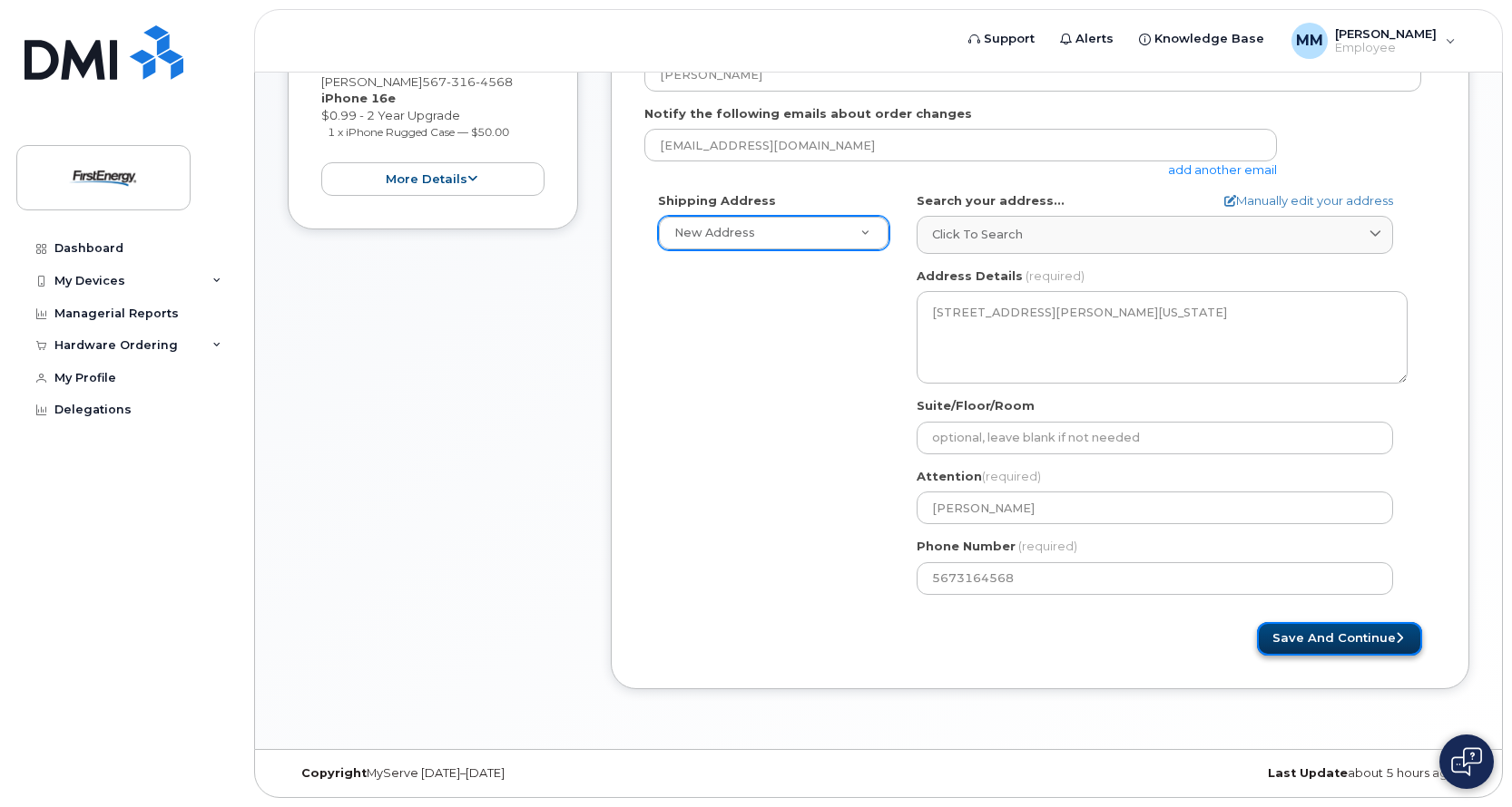
click at [1351, 642] on button "Save and Continue" at bounding box center [1339, 639] width 165 height 34
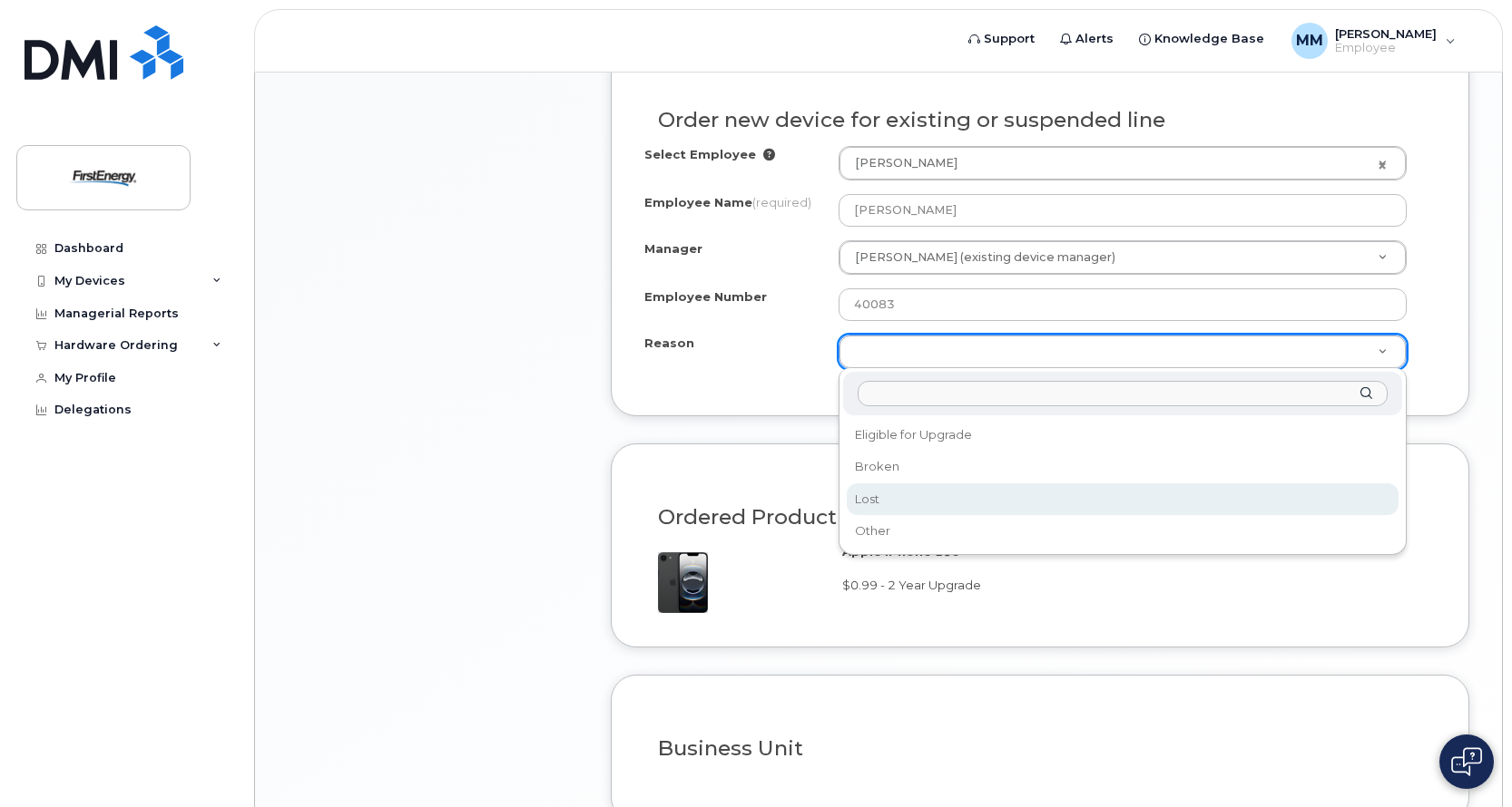
scroll to position [997, 0]
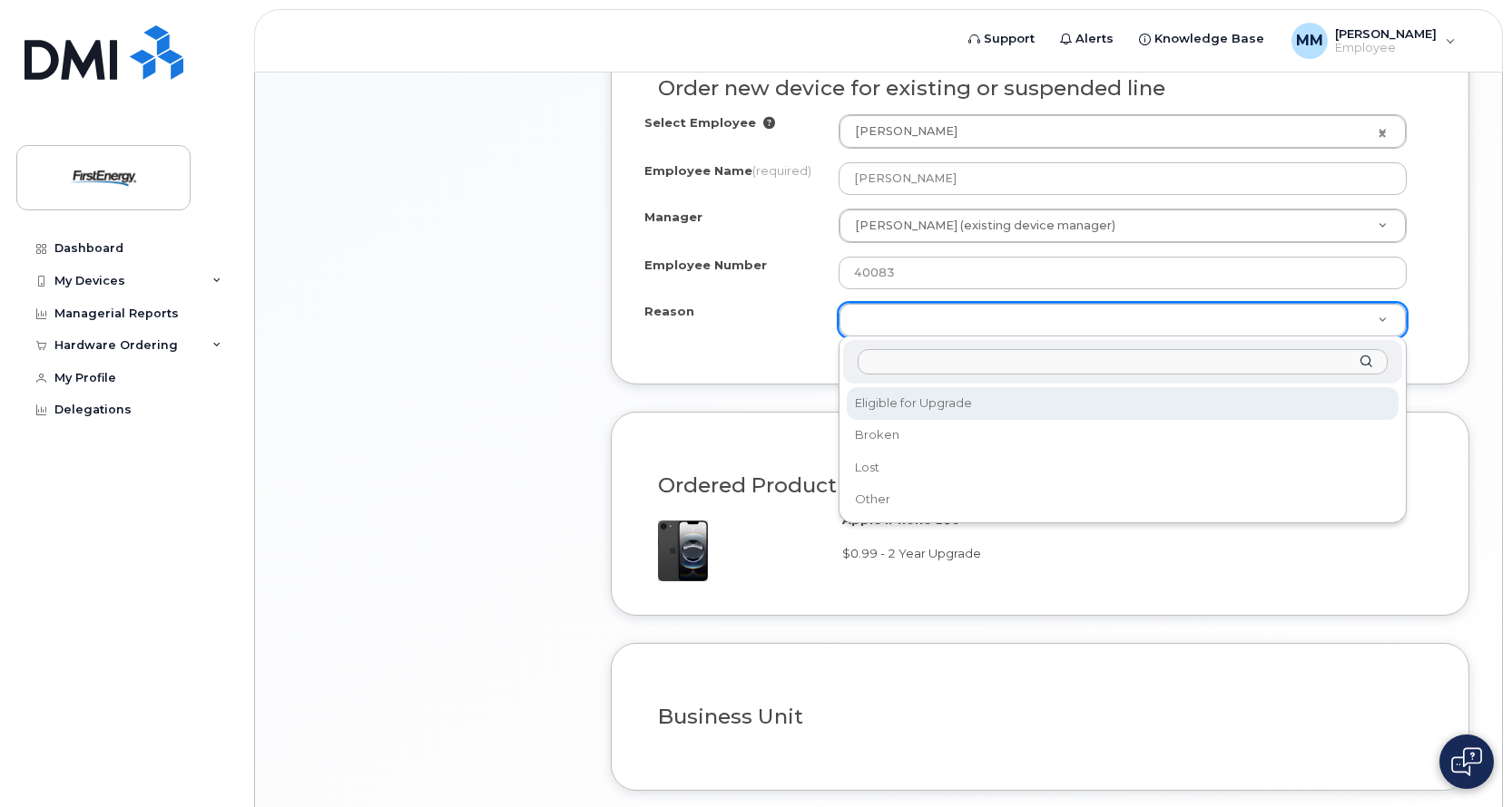
select select "eligible_for_upgrade"
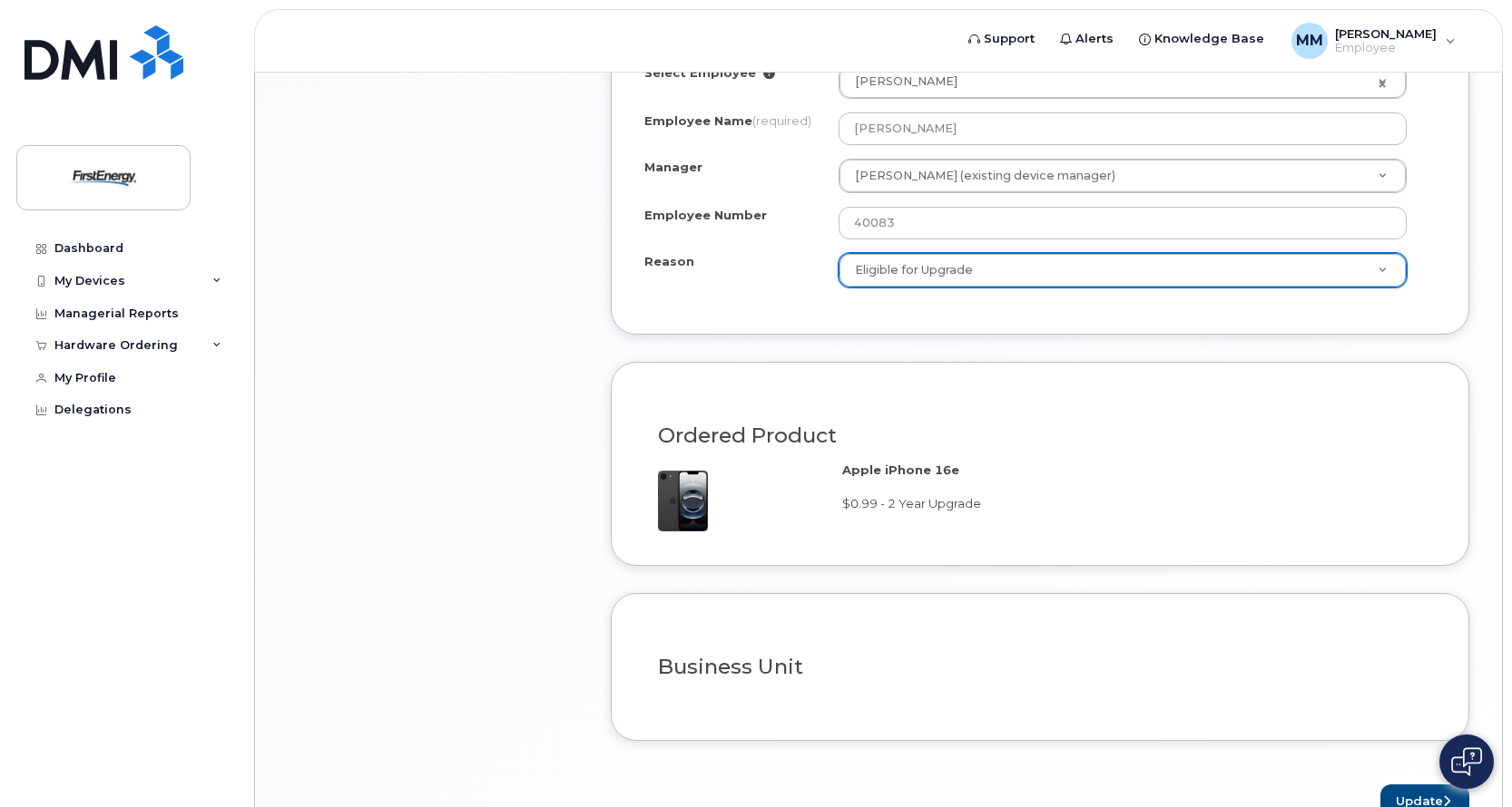
scroll to position [1149, 0]
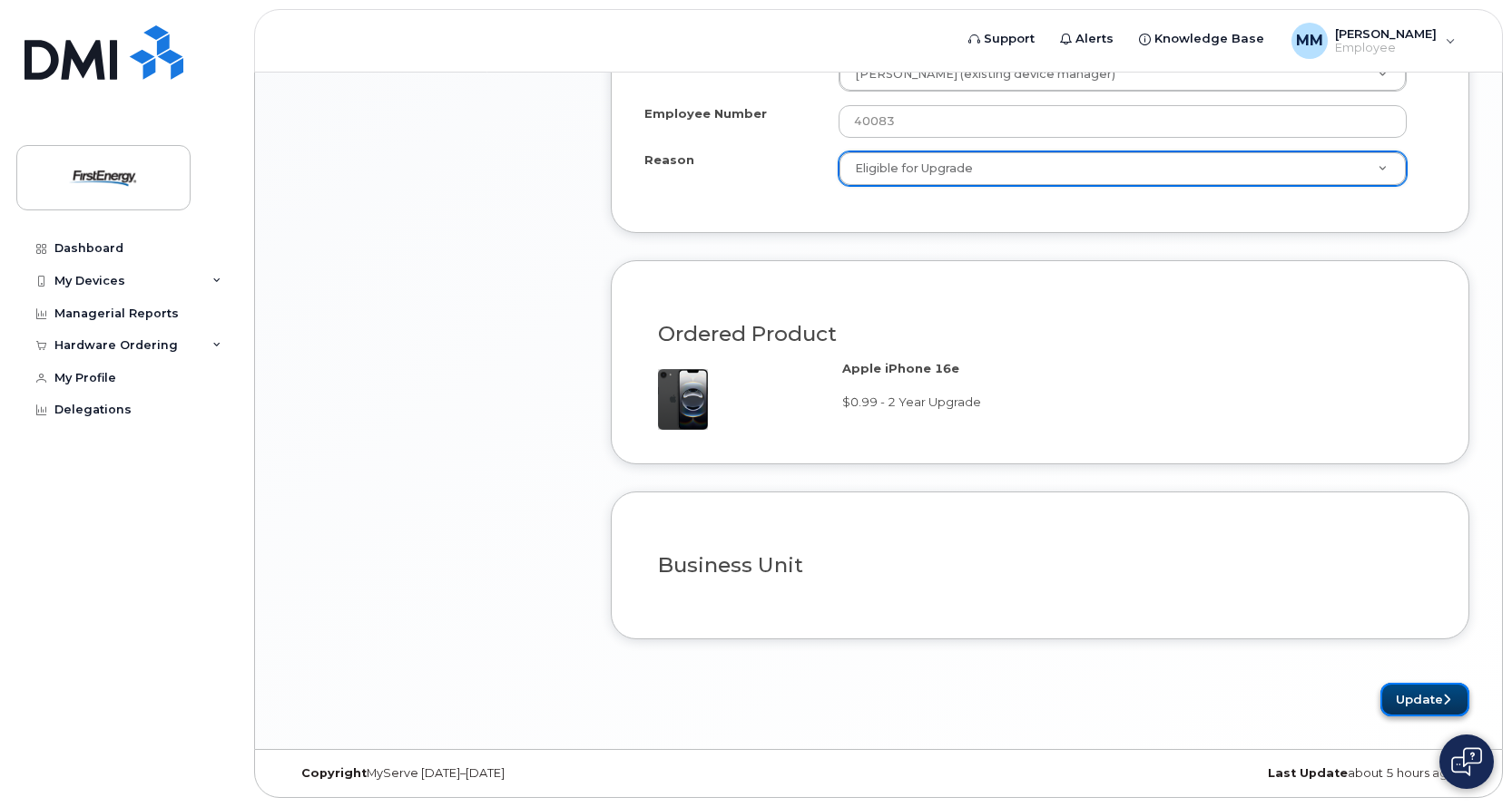
click at [1434, 709] on button "Update" at bounding box center [1425, 700] width 89 height 34
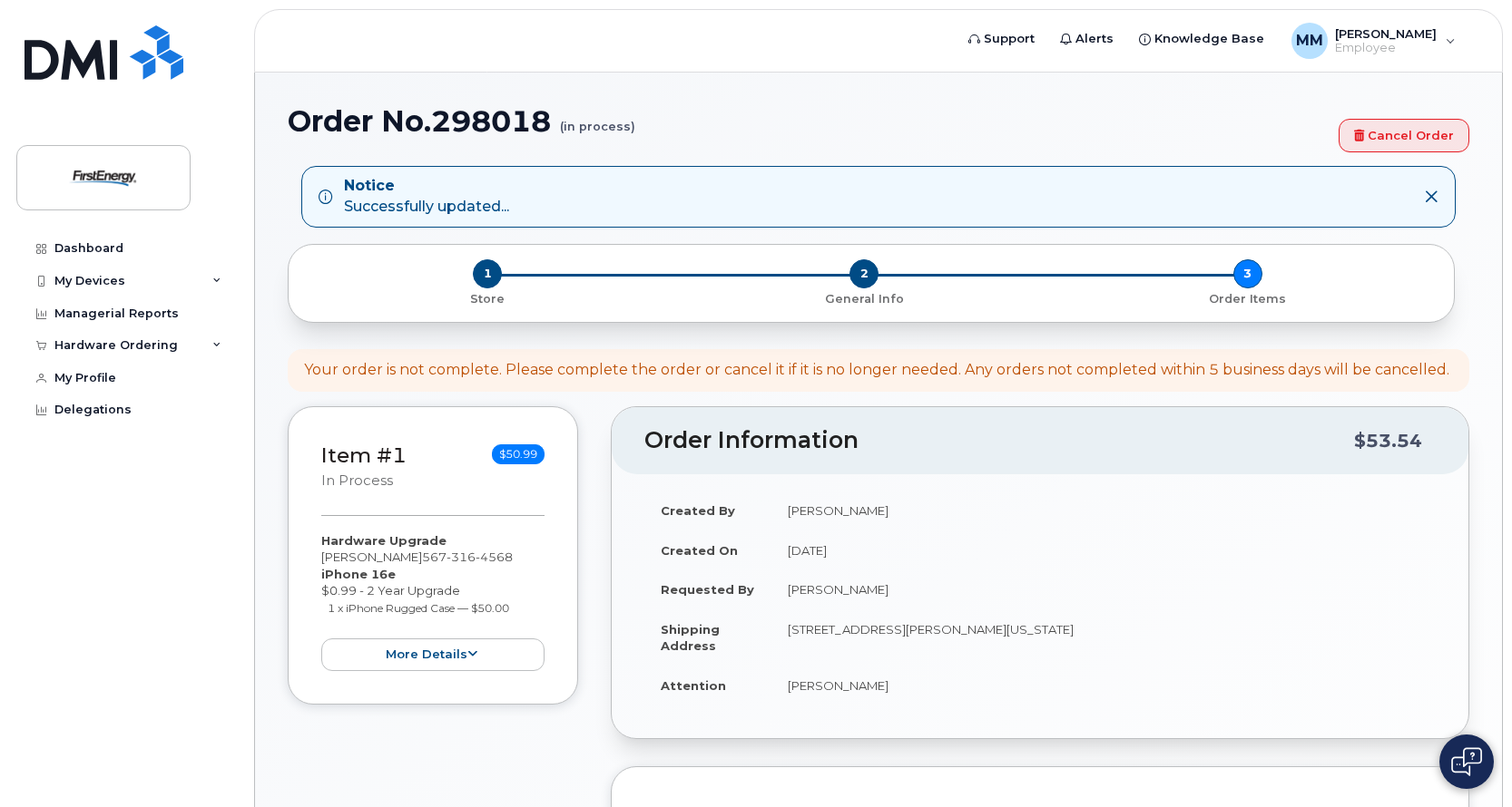
scroll to position [447, 0]
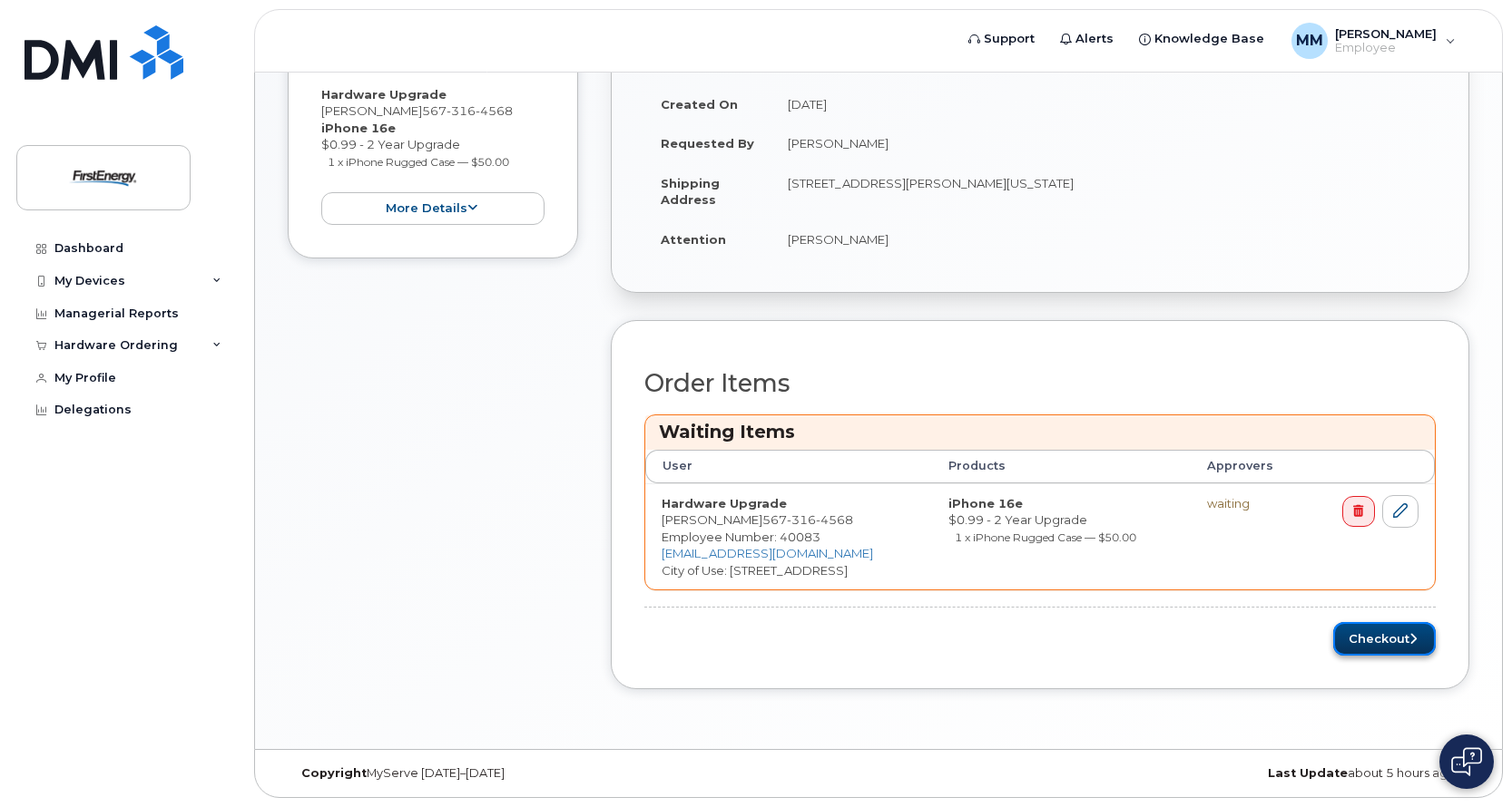
click at [1380, 641] on button "Checkout" at bounding box center [1384, 639] width 102 height 34
